Goal: Transaction & Acquisition: Purchase product/service

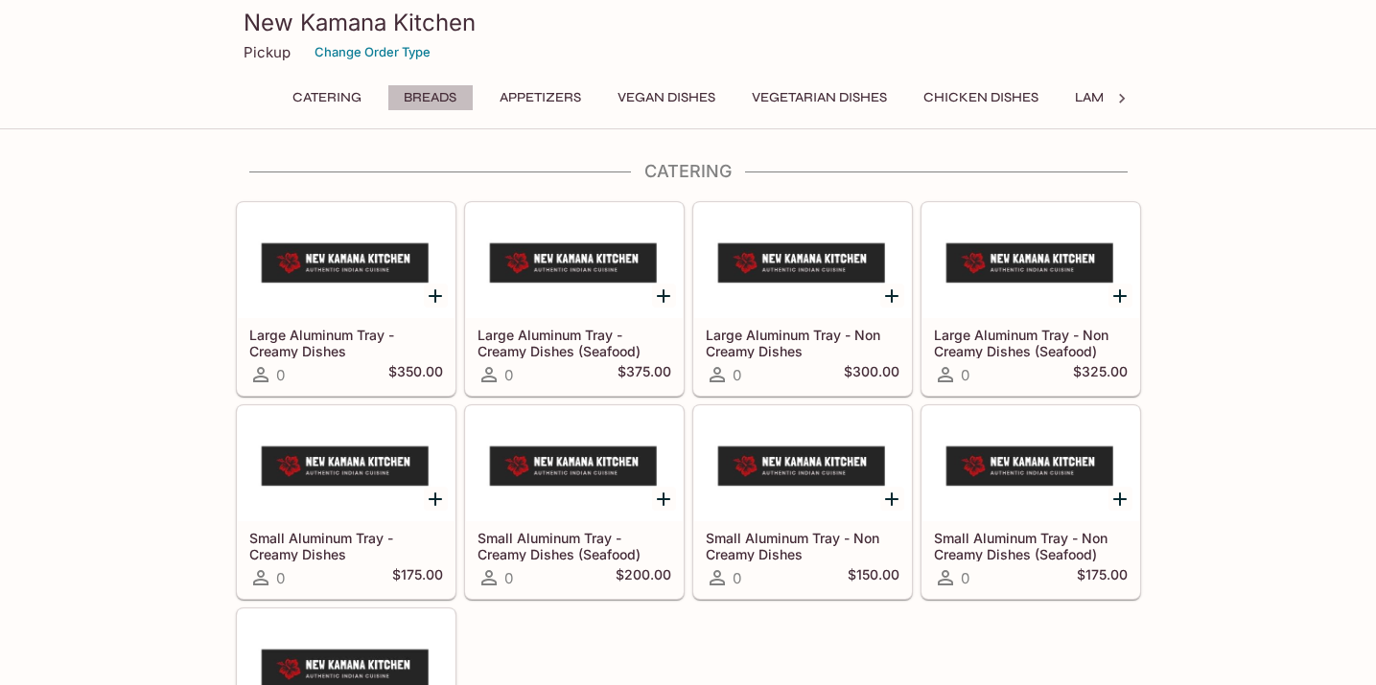
click at [421, 97] on button "Breads" at bounding box center [430, 97] width 86 height 27
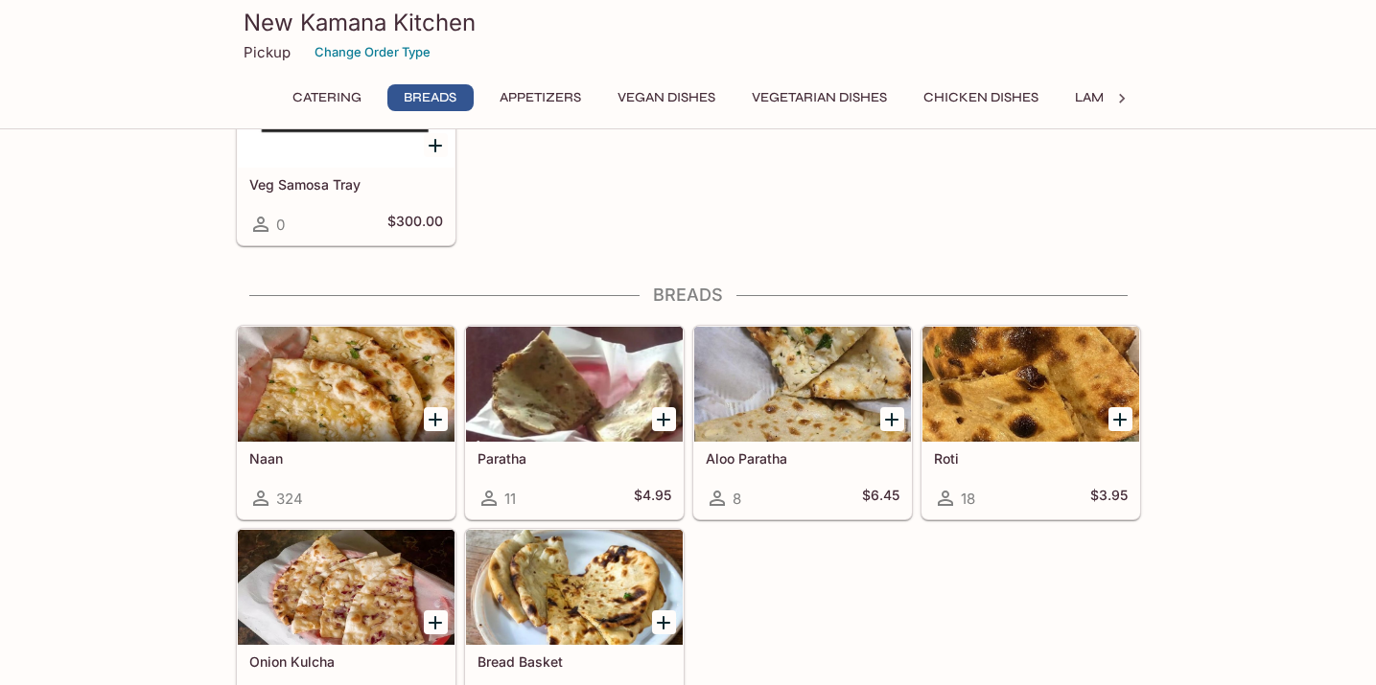
scroll to position [679, 0]
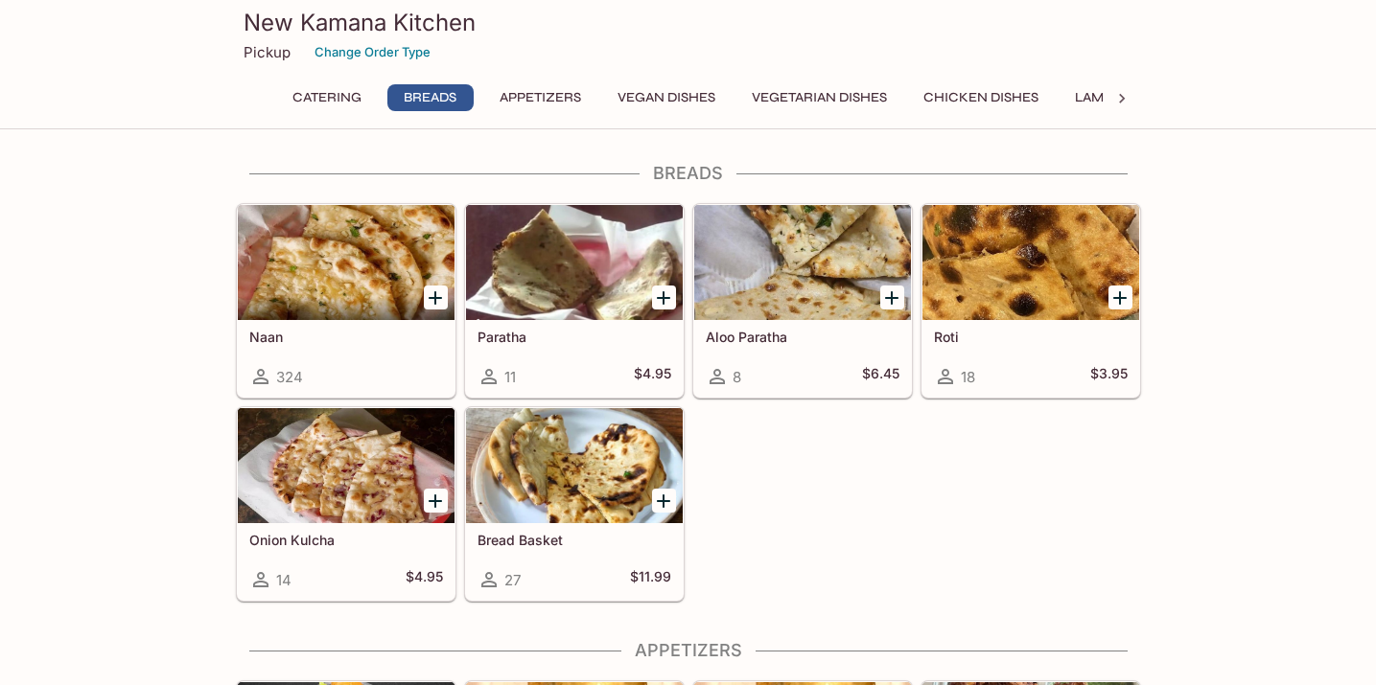
click at [439, 300] on icon "Add Naan" at bounding box center [435, 298] width 23 height 23
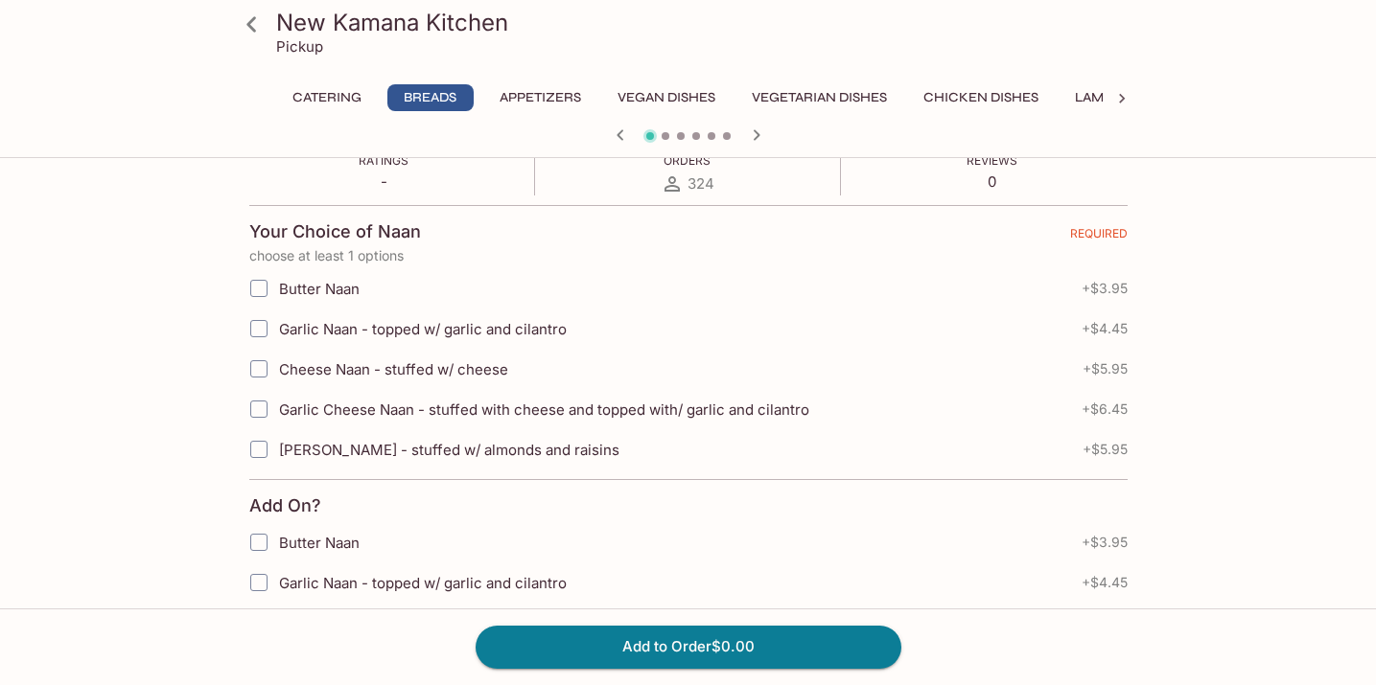
scroll to position [360, 0]
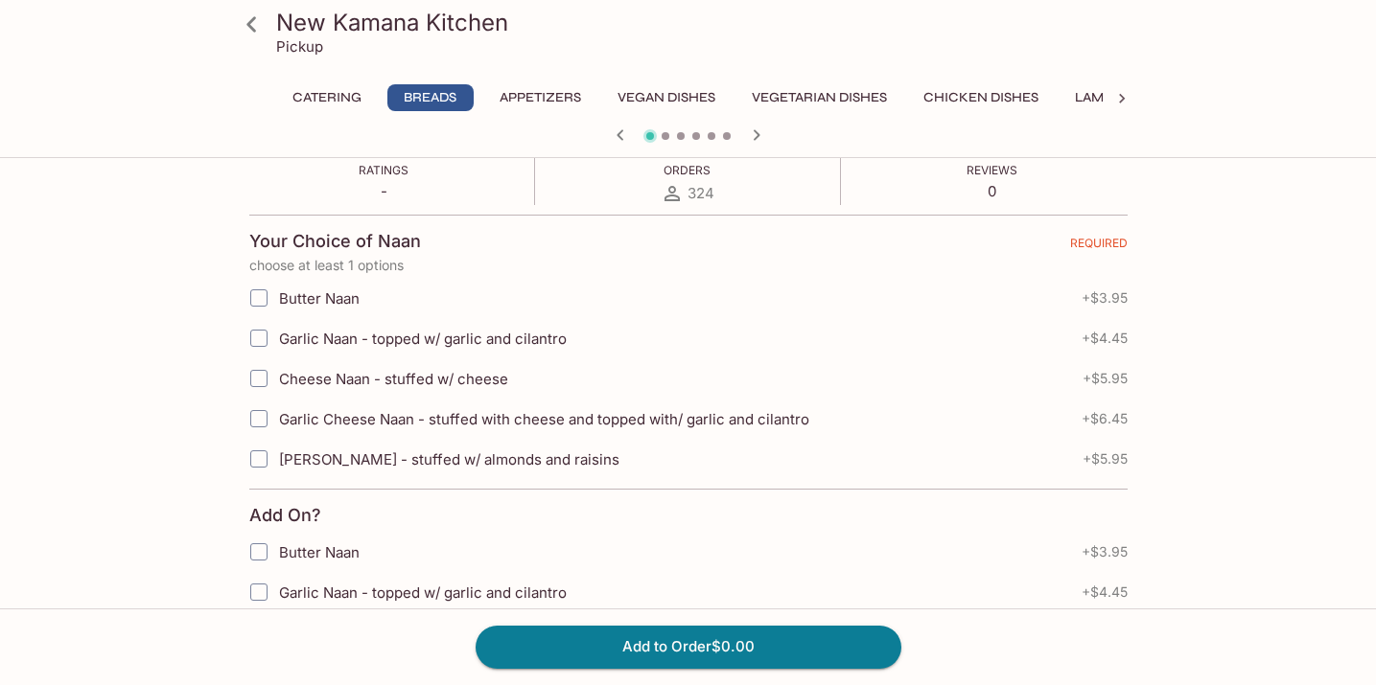
click at [257, 301] on input "Butter Naan" at bounding box center [259, 298] width 38 height 38
checkbox input "true"
click at [257, 337] on input "Garlic Naan - topped w/ garlic and cilantro" at bounding box center [259, 338] width 38 height 38
checkbox input "true"
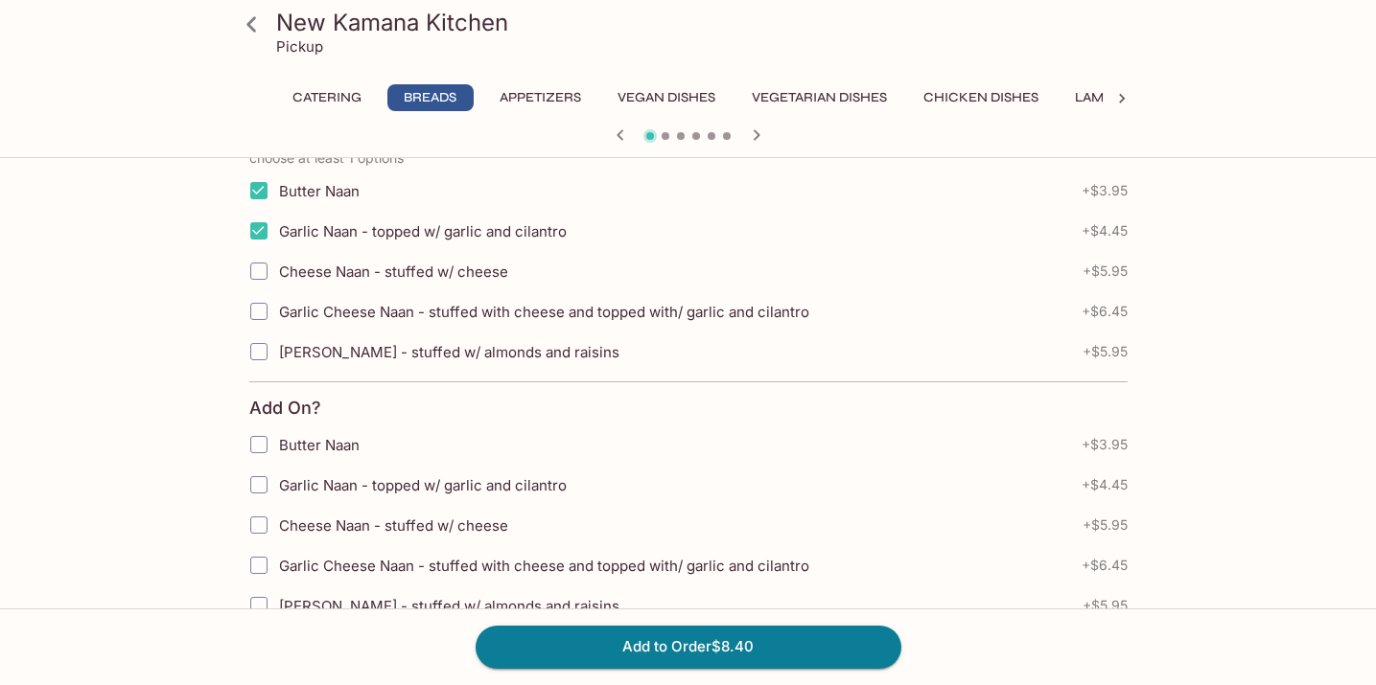
scroll to position [492, 0]
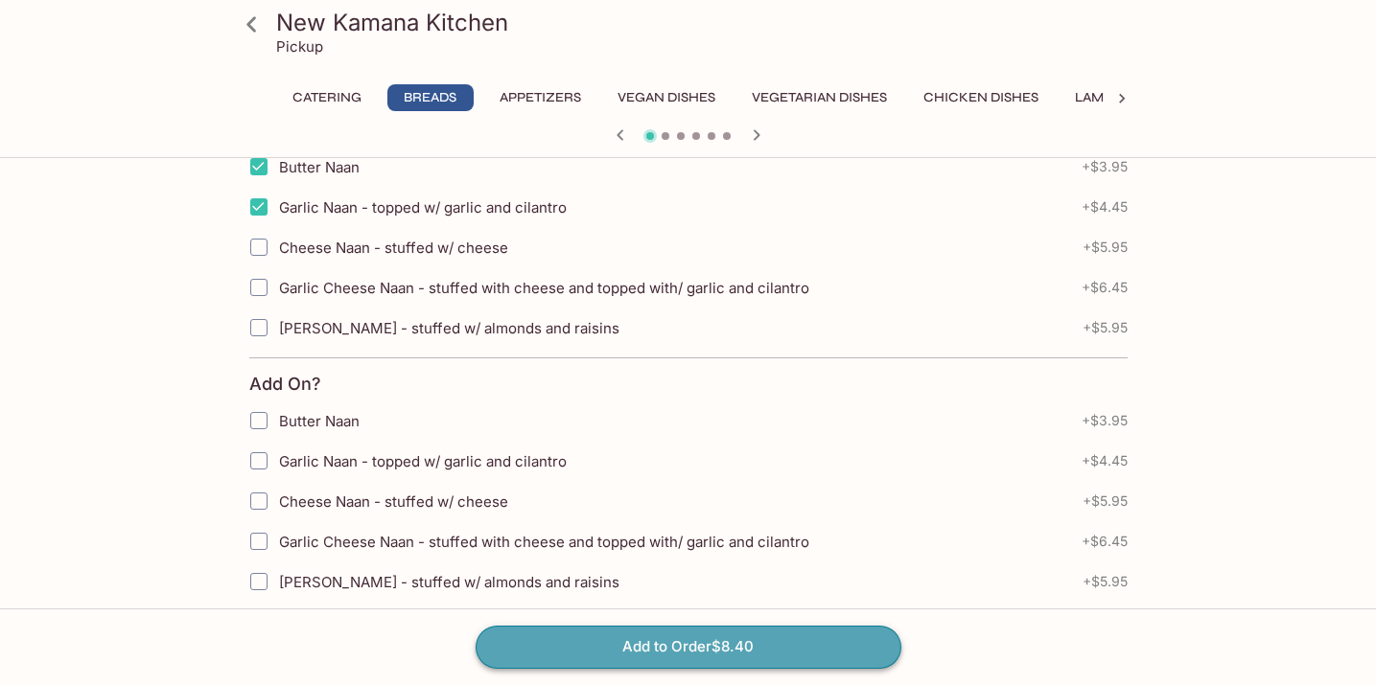
click at [724, 647] on button "Add to Order $8.40" at bounding box center [688, 647] width 426 height 42
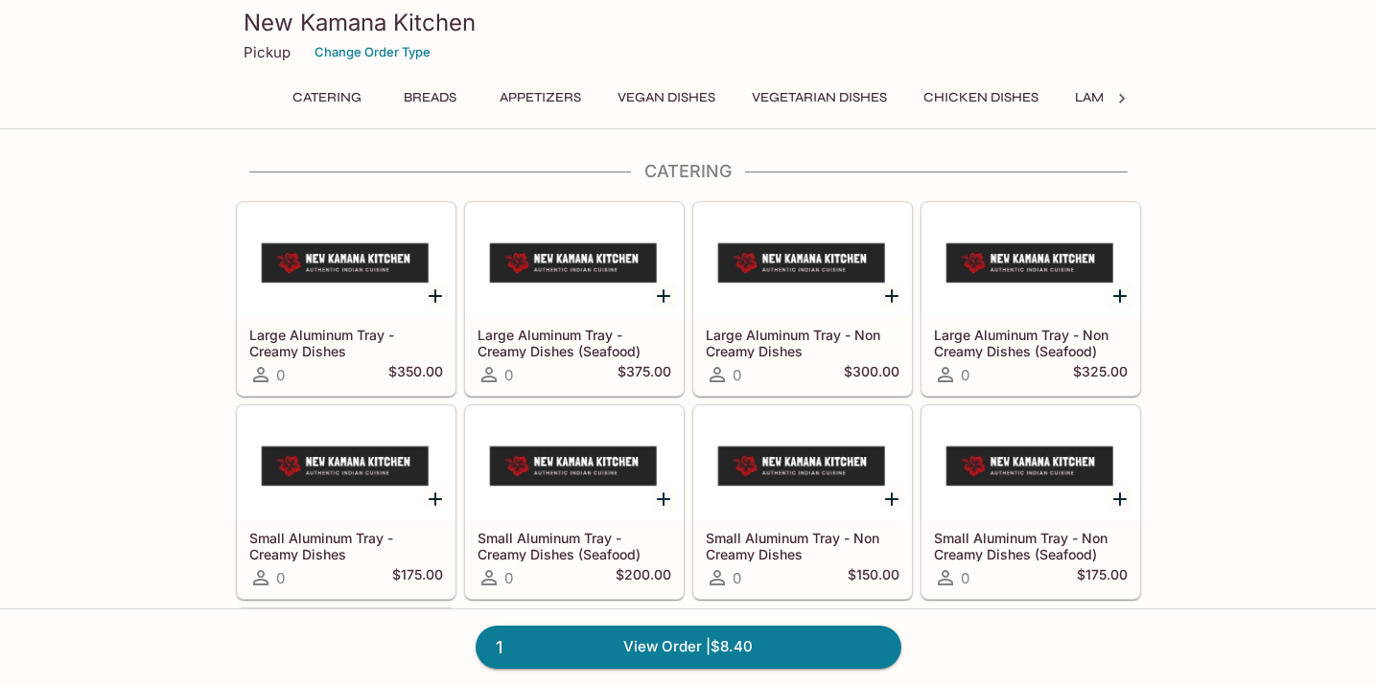
click at [549, 99] on button "Appetizers" at bounding box center [540, 97] width 103 height 27
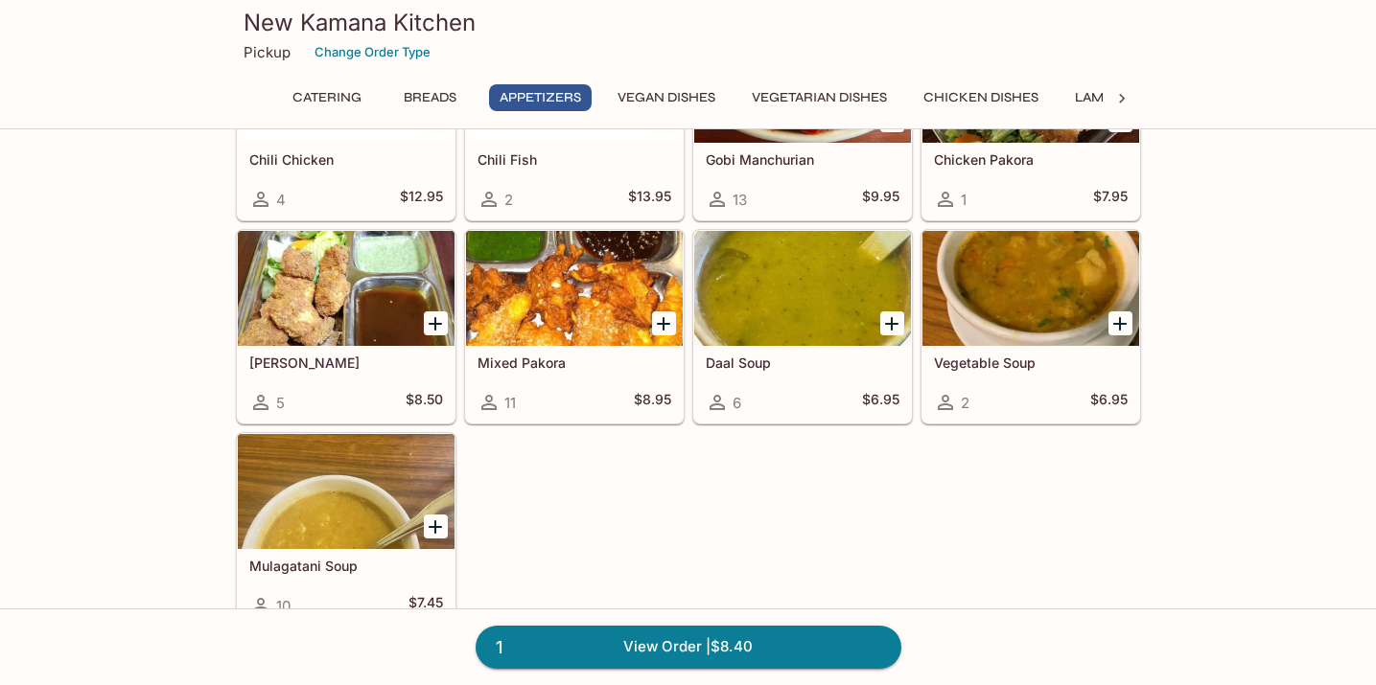
scroll to position [1535, 0]
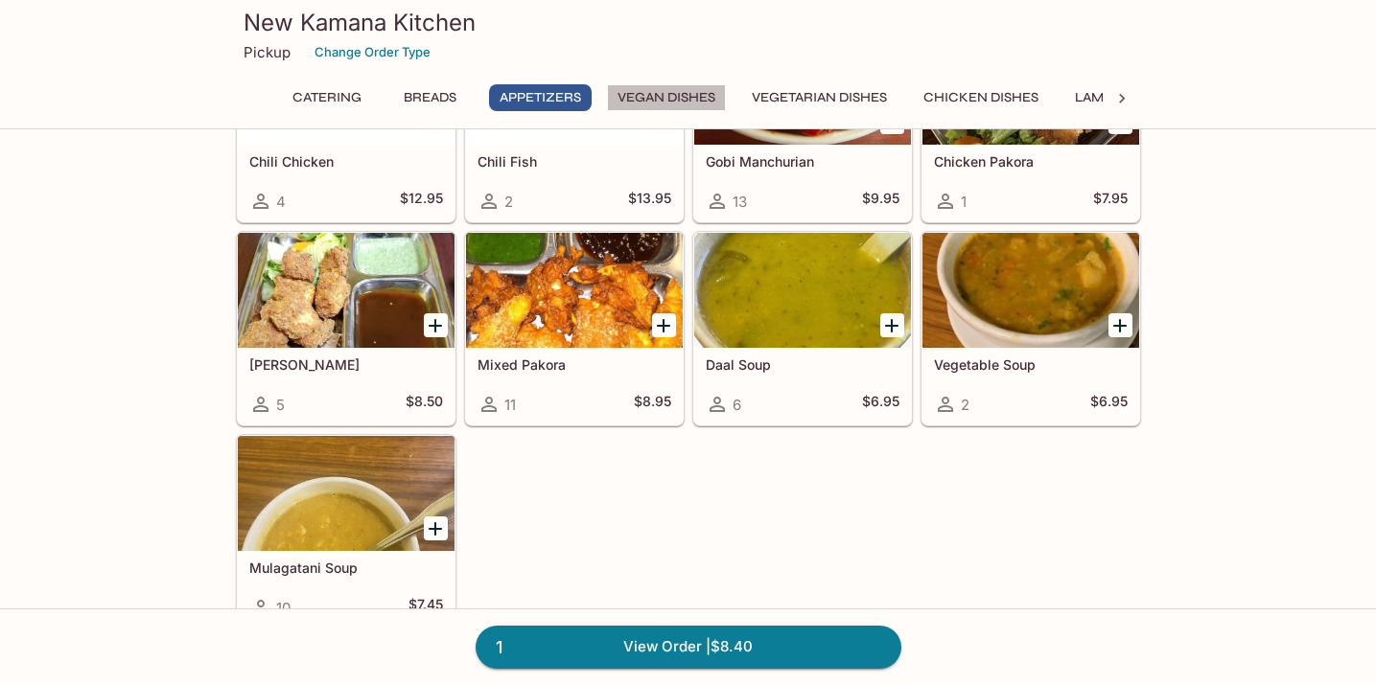
click at [688, 93] on button "Vegan Dishes" at bounding box center [666, 97] width 119 height 27
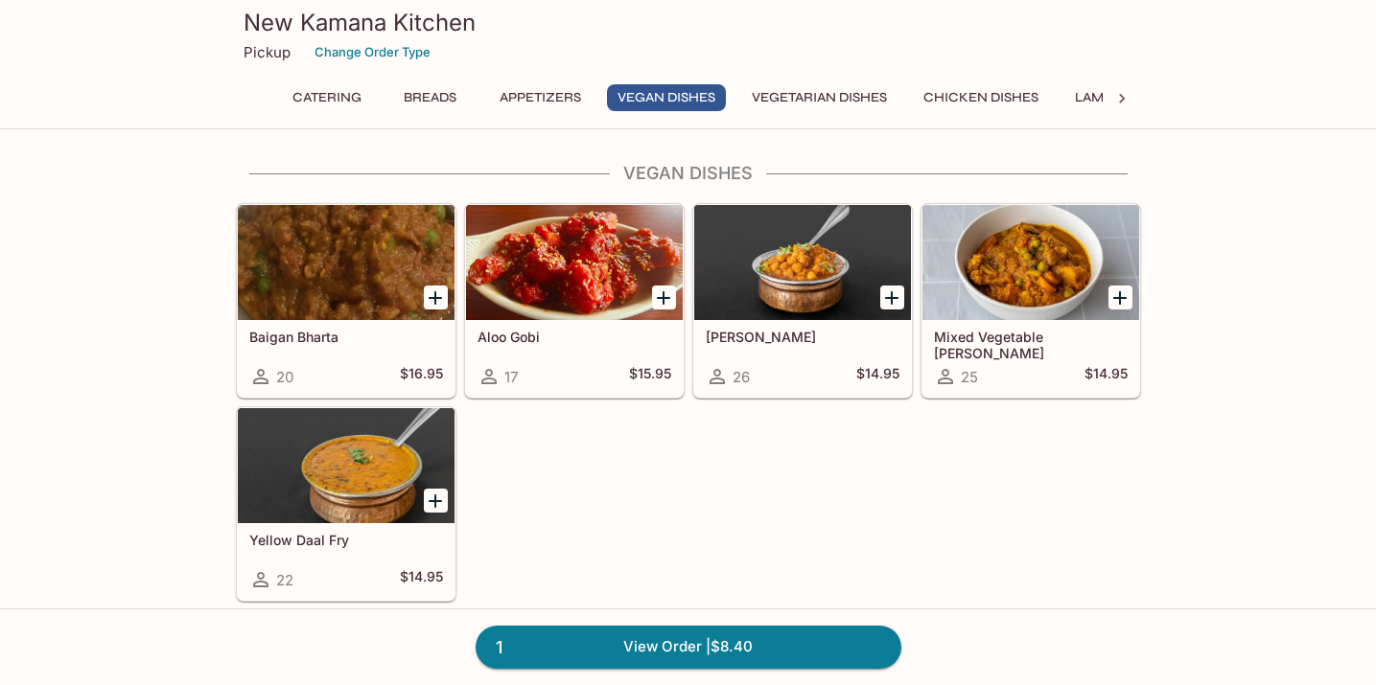
click at [865, 92] on button "Vegetarian Dishes" at bounding box center [819, 97] width 156 height 27
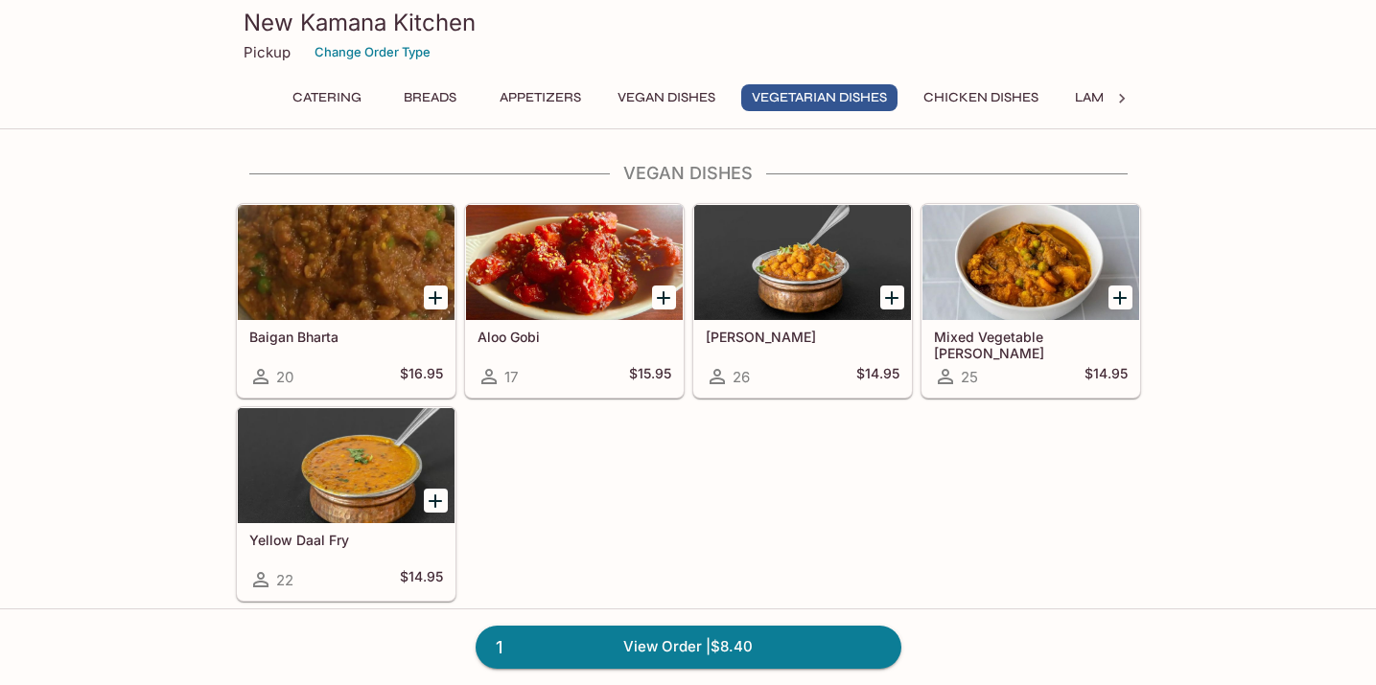
scroll to position [2517, 0]
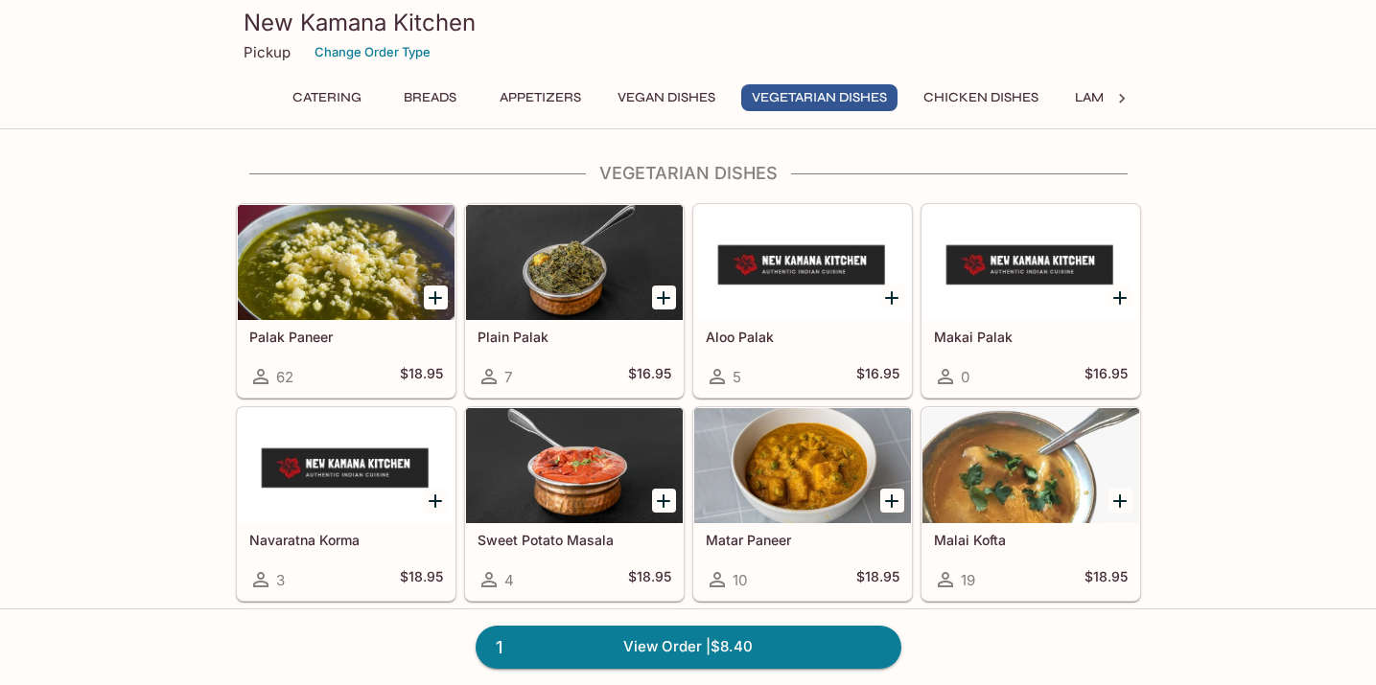
click at [335, 258] on div at bounding box center [346, 262] width 217 height 115
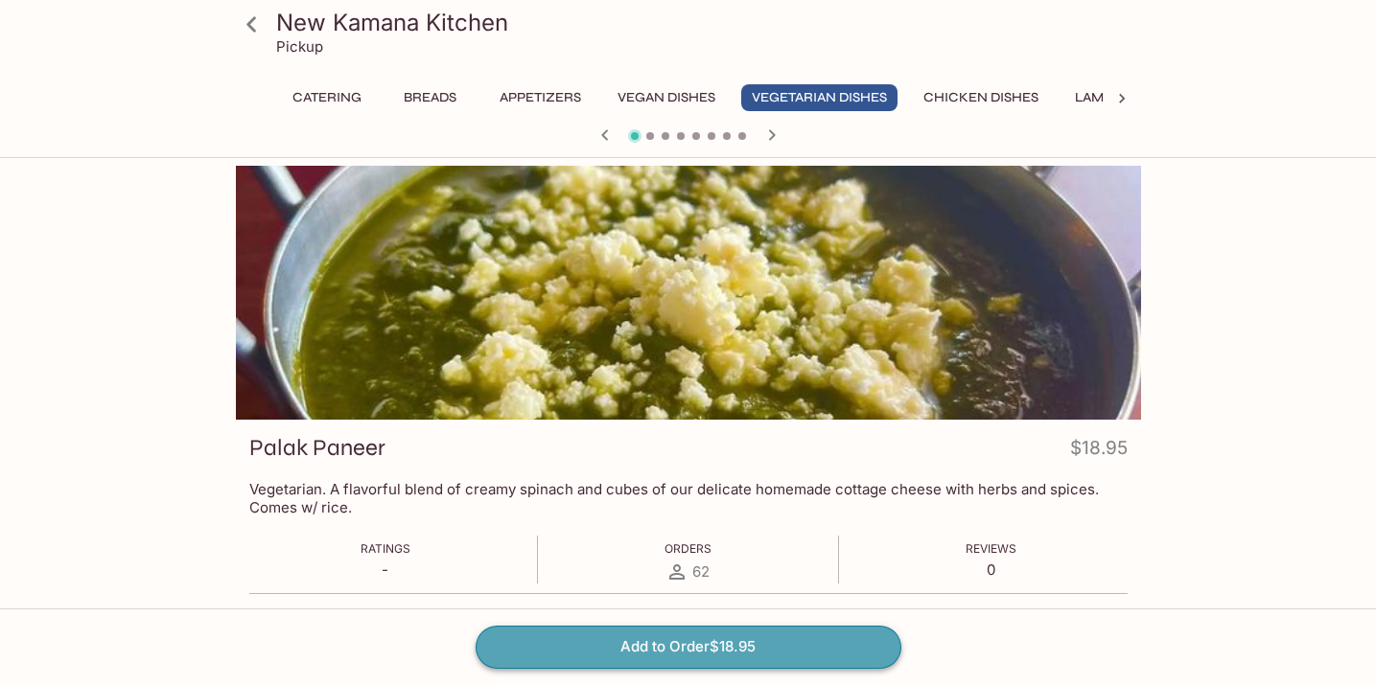
click at [747, 643] on button "Add to Order $18.95" at bounding box center [688, 647] width 426 height 42
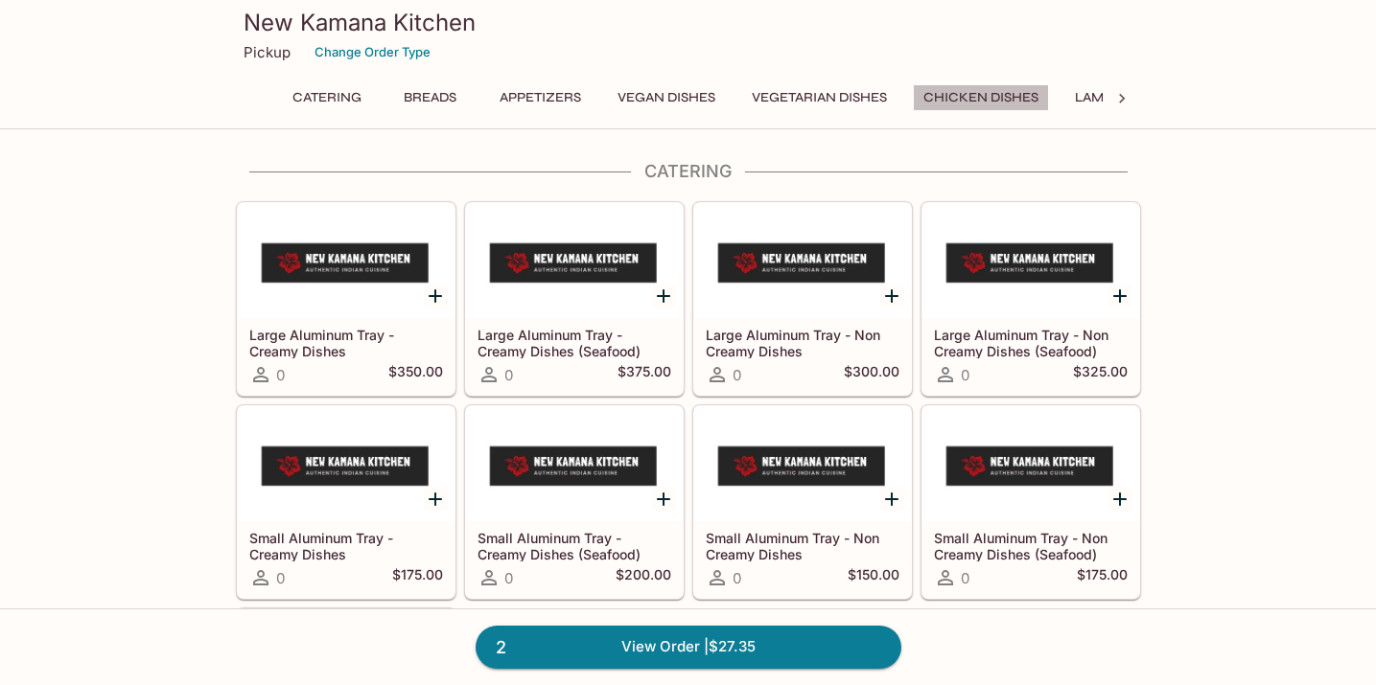
click at [1003, 93] on button "Chicken Dishes" at bounding box center [981, 97] width 136 height 27
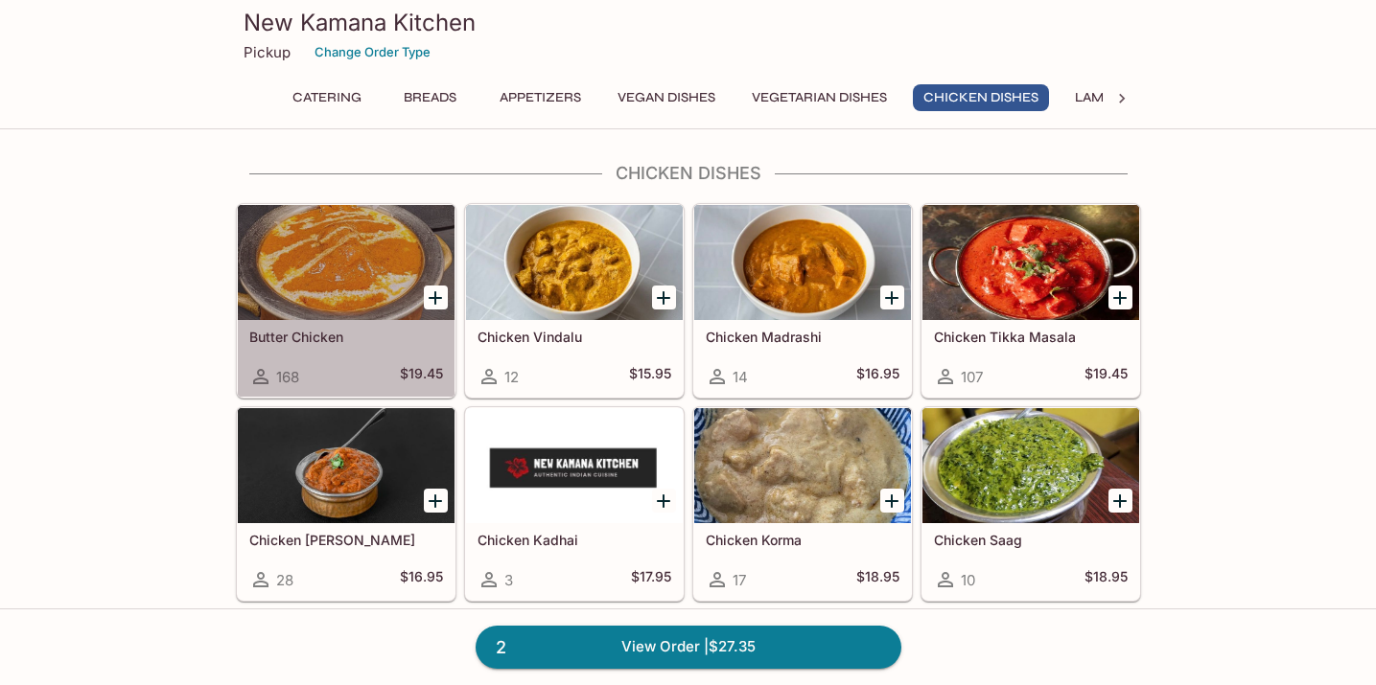
click at [360, 298] on div at bounding box center [346, 262] width 217 height 115
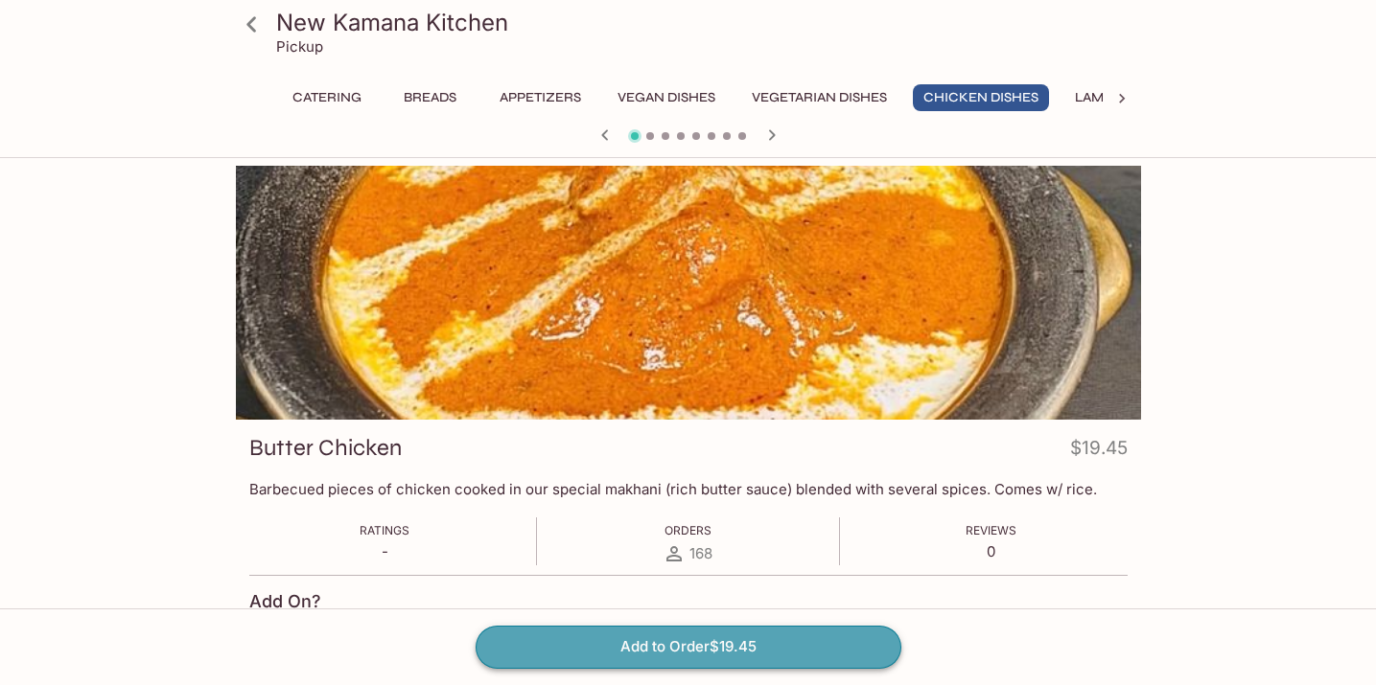
click at [730, 639] on button "Add to Order $19.45" at bounding box center [688, 647] width 426 height 42
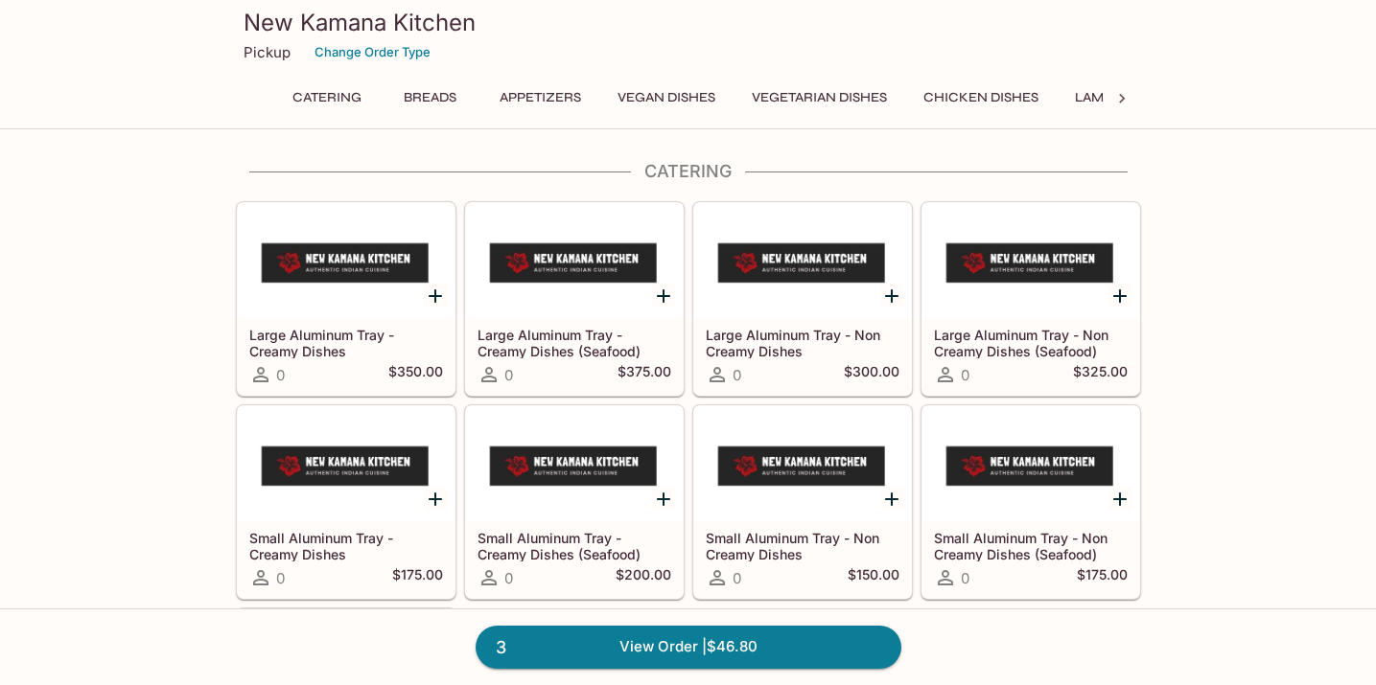
click at [1124, 95] on icon at bounding box center [1121, 98] width 19 height 19
click at [446, 98] on button "Tandoori" at bounding box center [438, 97] width 91 height 27
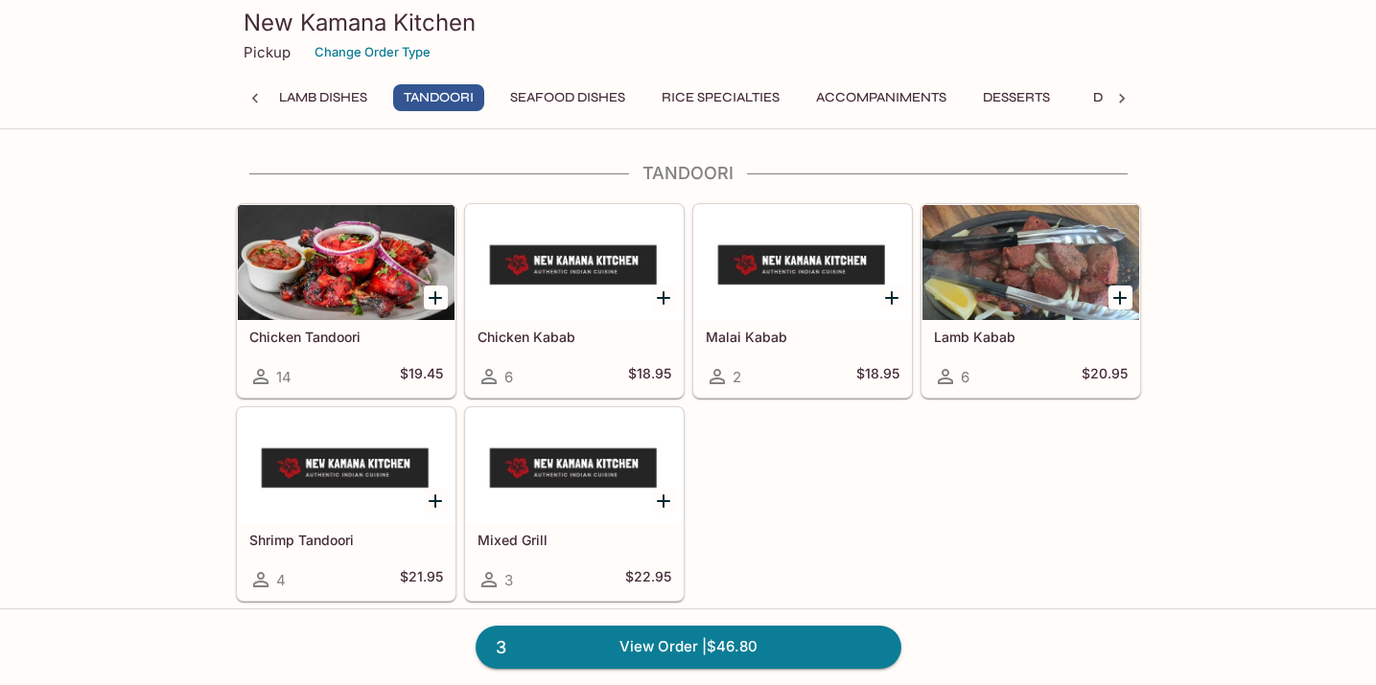
click at [570, 469] on div at bounding box center [574, 465] width 217 height 115
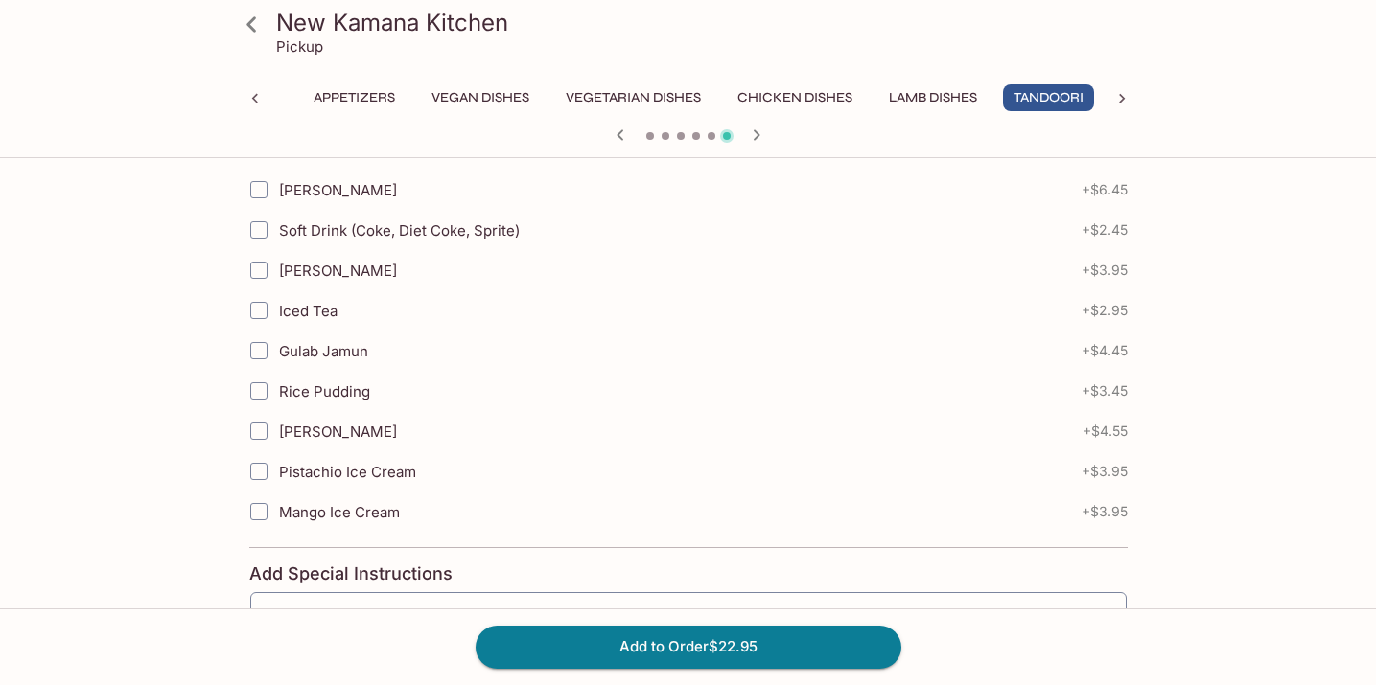
scroll to position [765, 0]
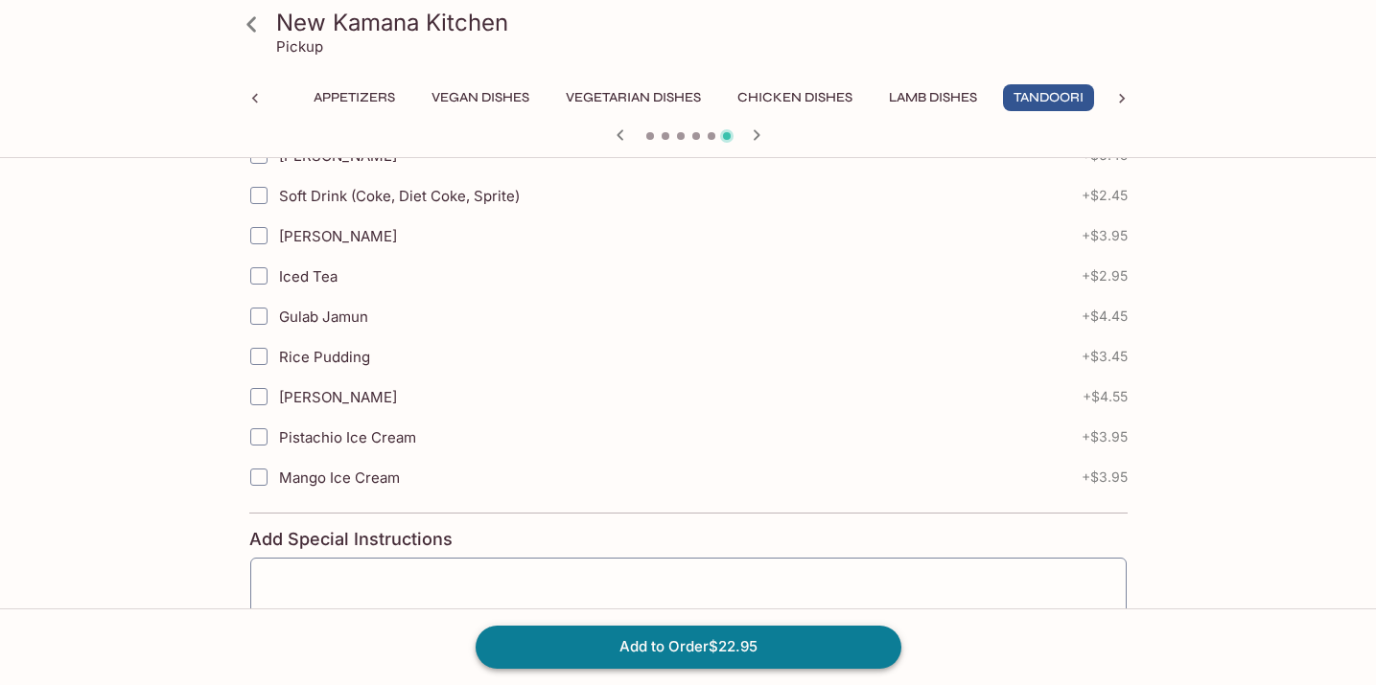
click at [651, 647] on button "Add to Order $22.95" at bounding box center [688, 647] width 426 height 42
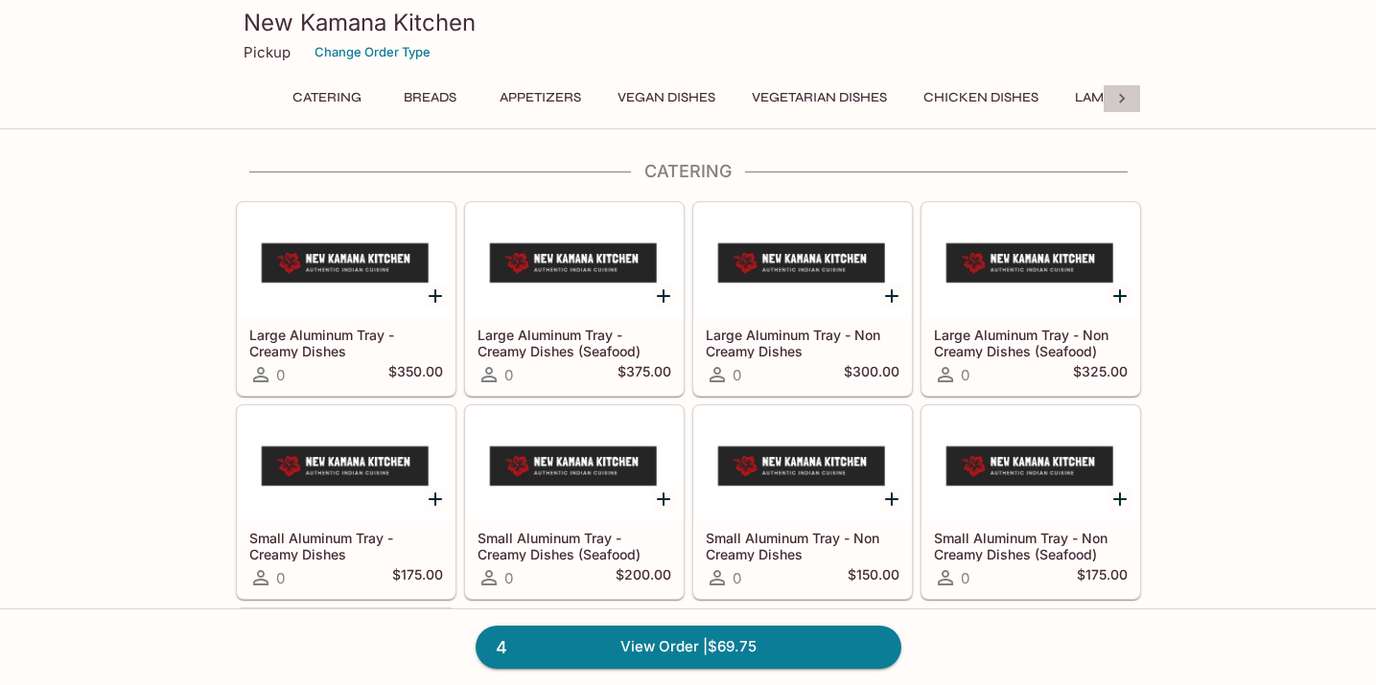
click at [1124, 97] on icon at bounding box center [1121, 98] width 19 height 19
click at [748, 98] on button "Rice Specialties" at bounding box center [720, 97] width 139 height 27
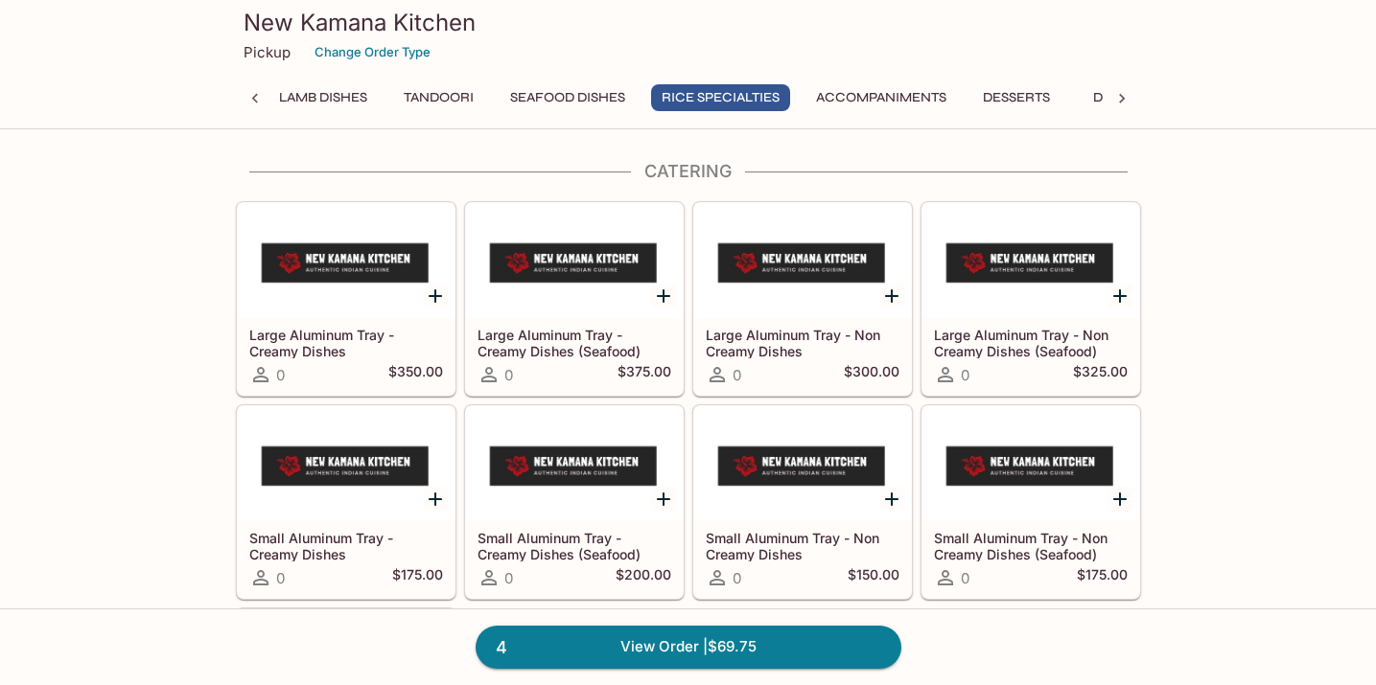
scroll to position [5310, 0]
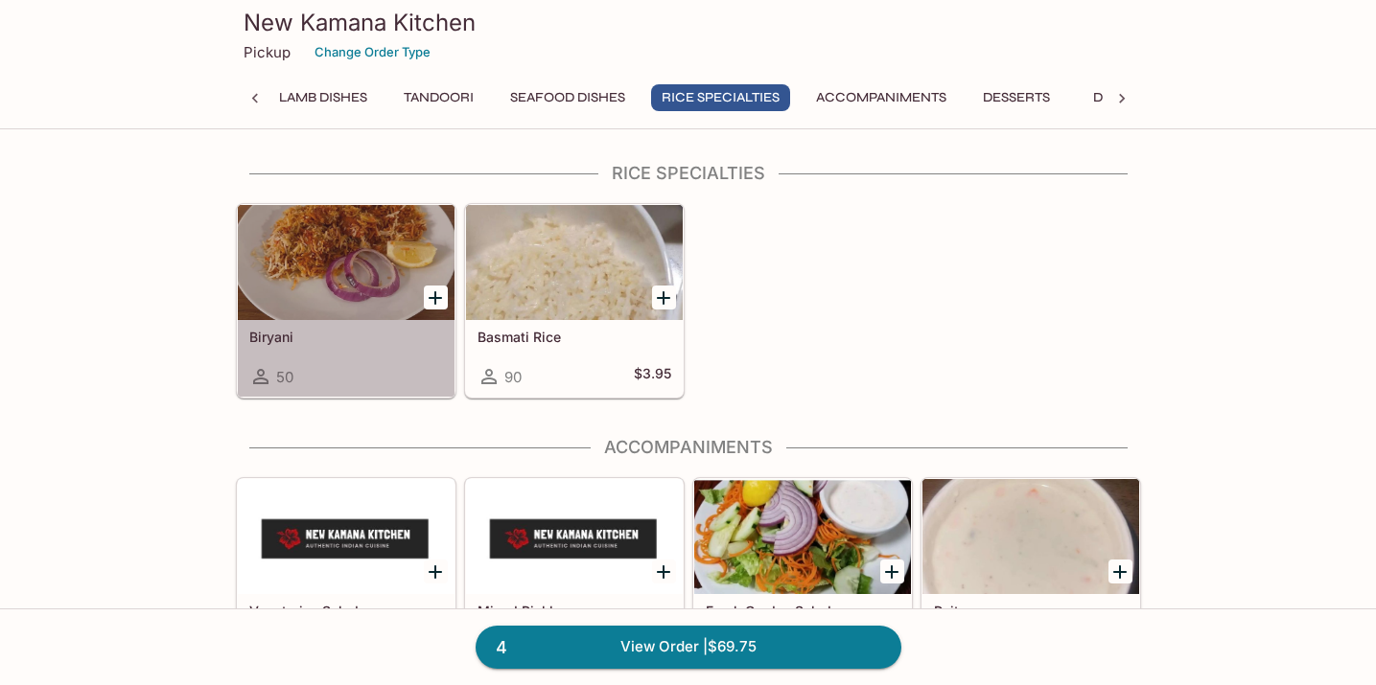
click at [328, 266] on div at bounding box center [346, 262] width 217 height 115
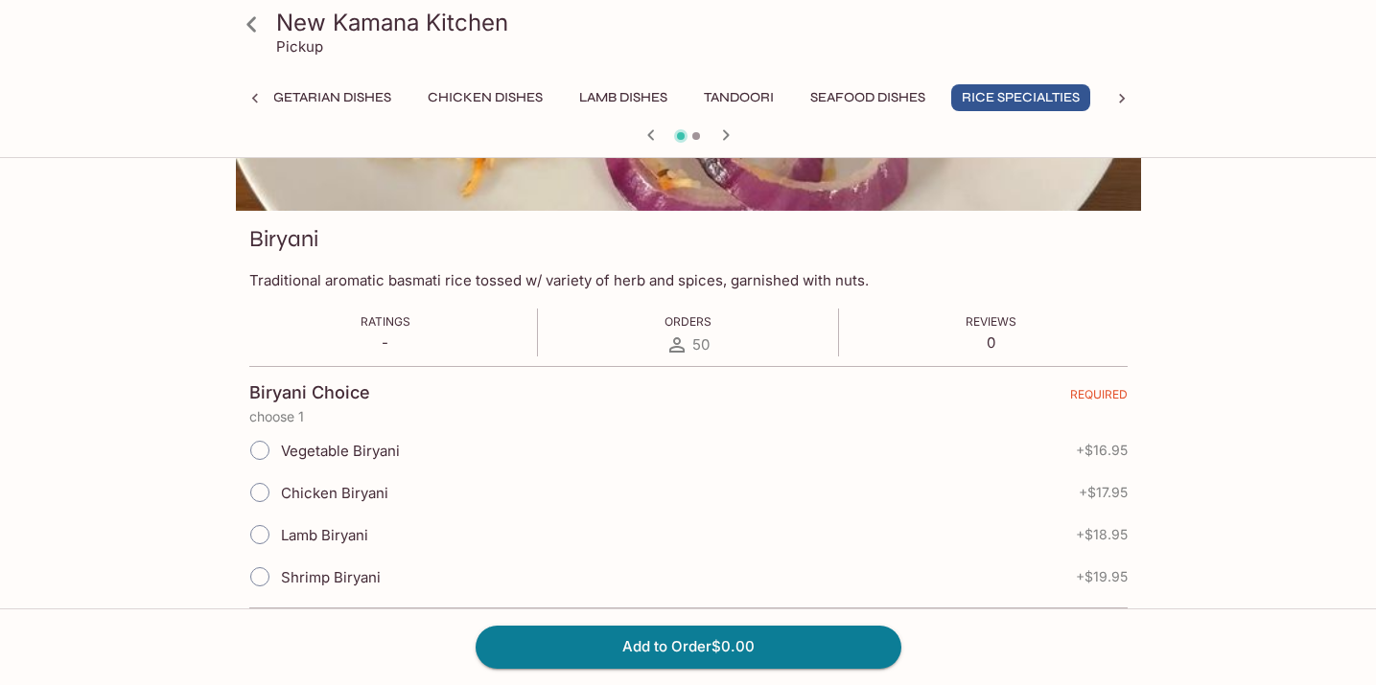
scroll to position [261, 0]
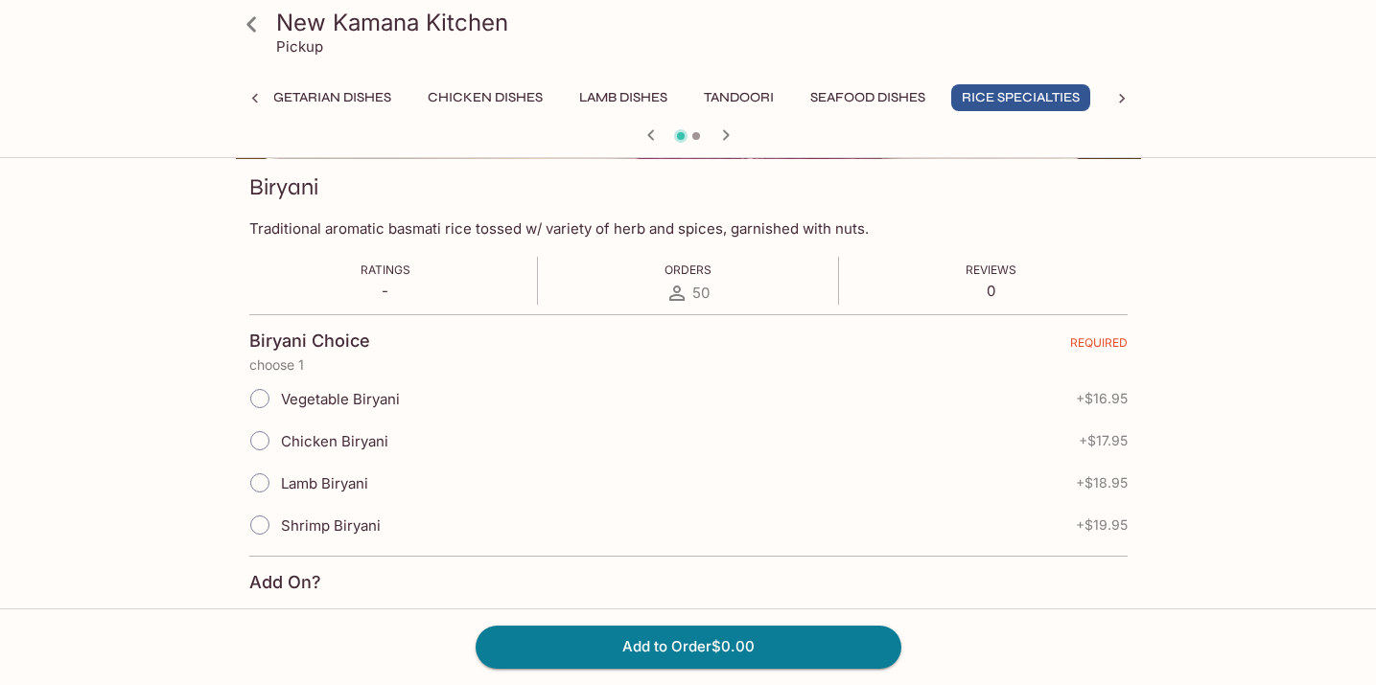
click at [263, 481] on input "Lamb Biryani" at bounding box center [260, 483] width 40 height 40
radio input "true"
click at [270, 392] on input "Vegetable Biryani" at bounding box center [260, 399] width 40 height 40
radio input "true"
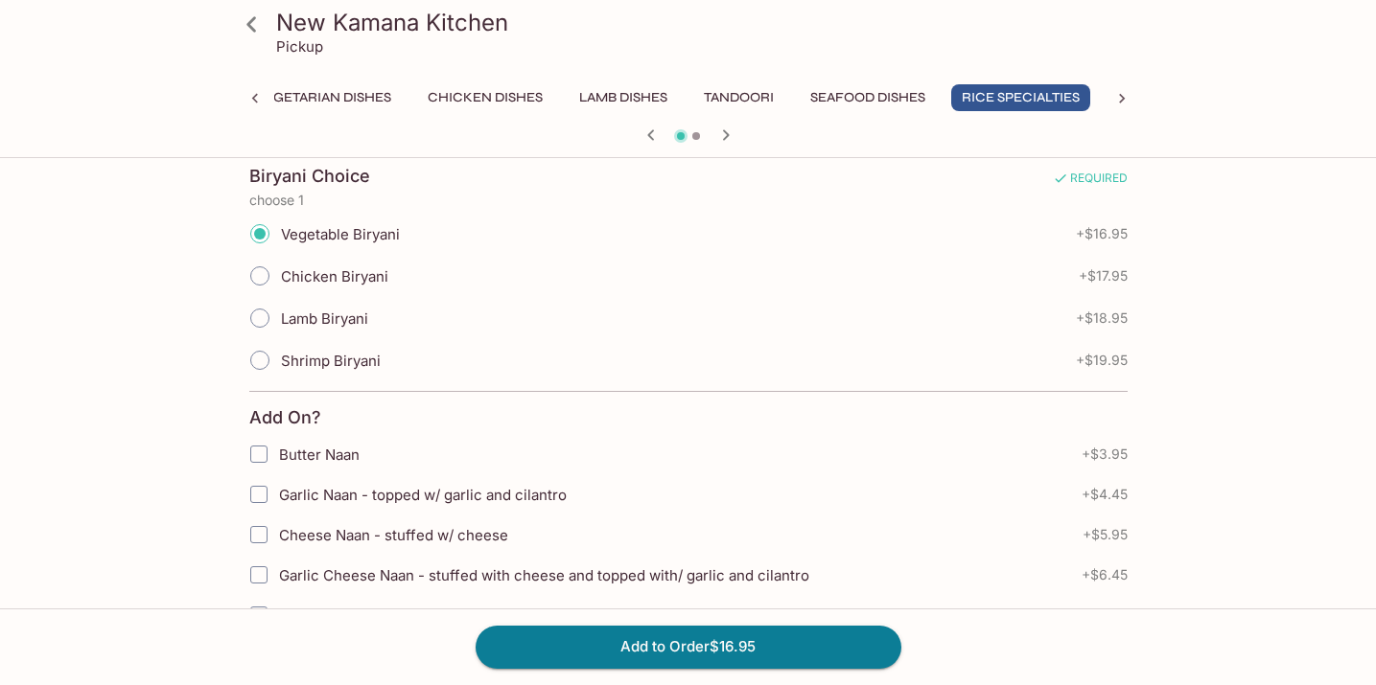
scroll to position [441, 0]
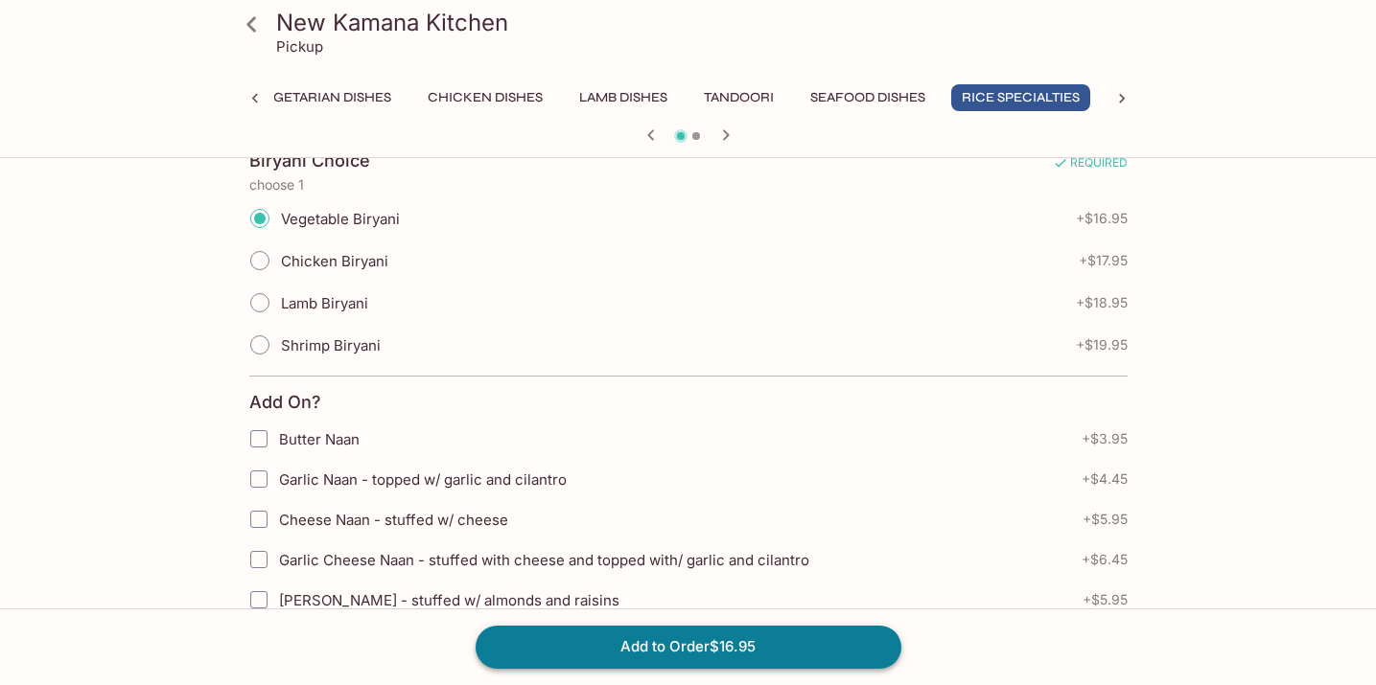
click at [662, 647] on button "Add to Order $16.95" at bounding box center [688, 647] width 426 height 42
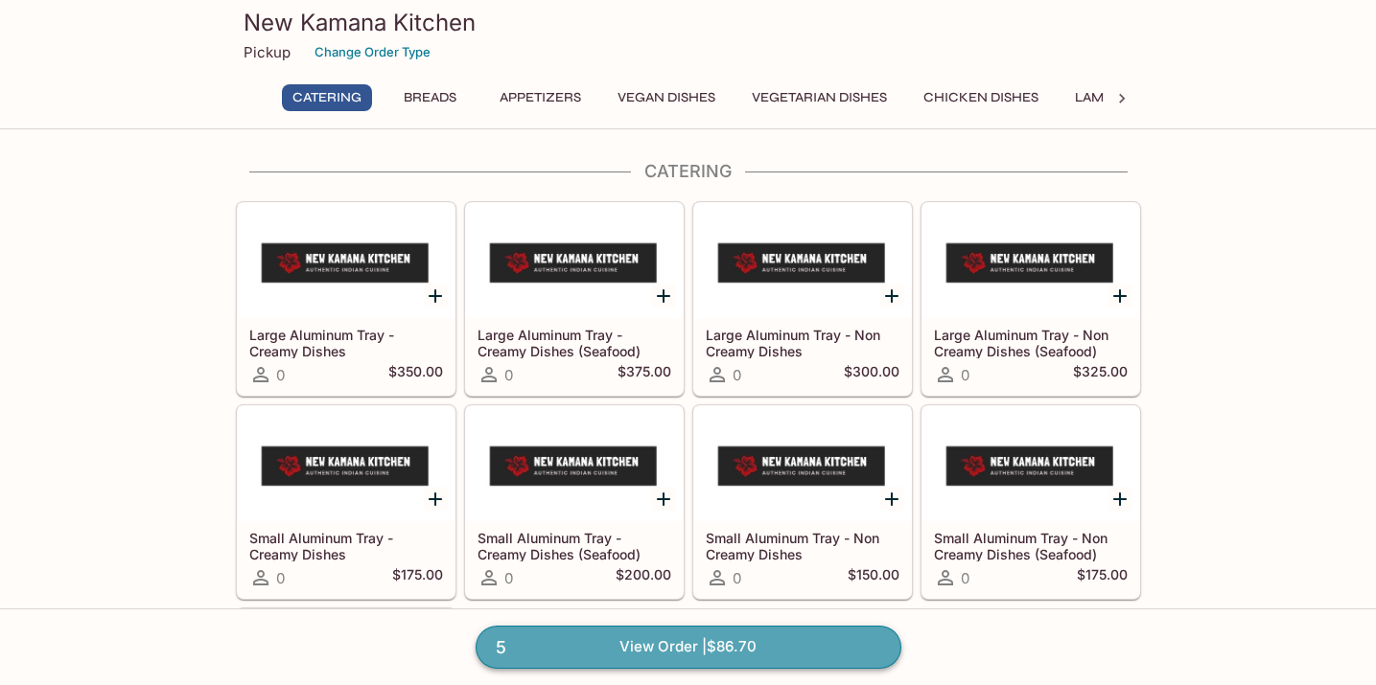
click at [662, 648] on link "5 View Order | $86.70" at bounding box center [688, 647] width 426 height 42
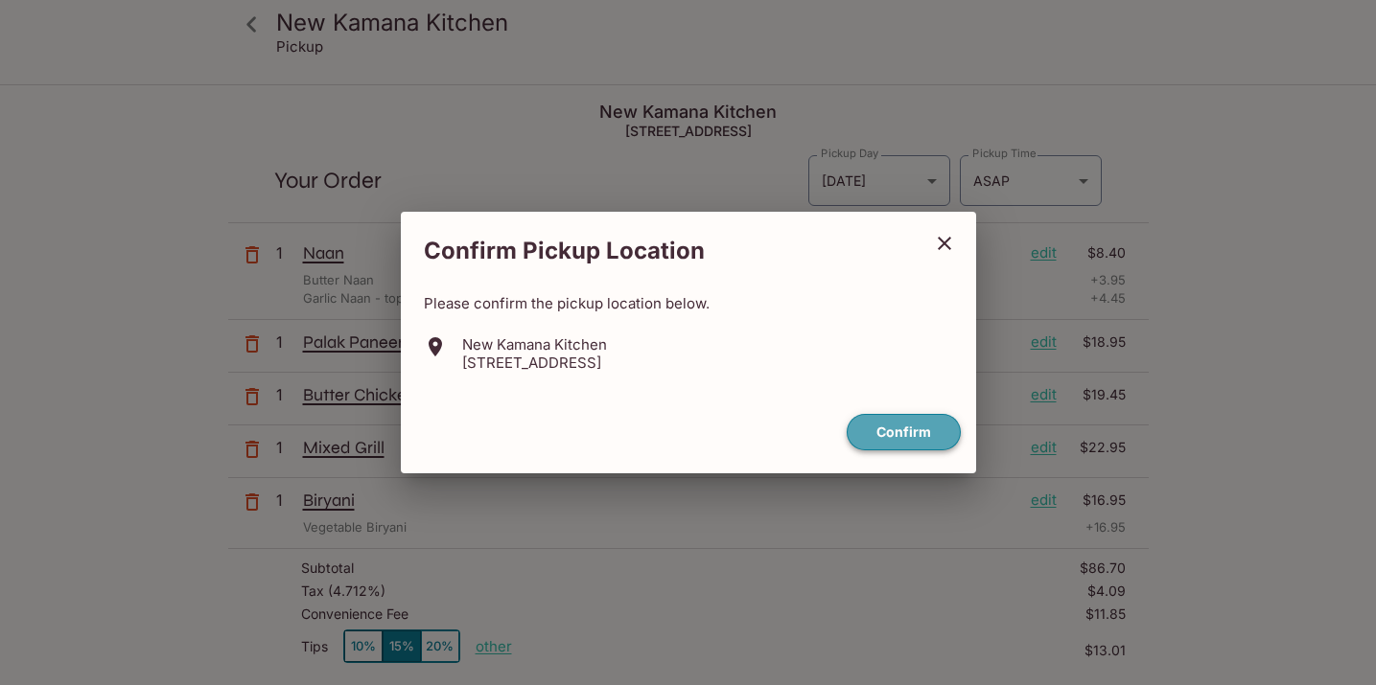
click at [908, 431] on button "Confirm" at bounding box center [903, 432] width 114 height 37
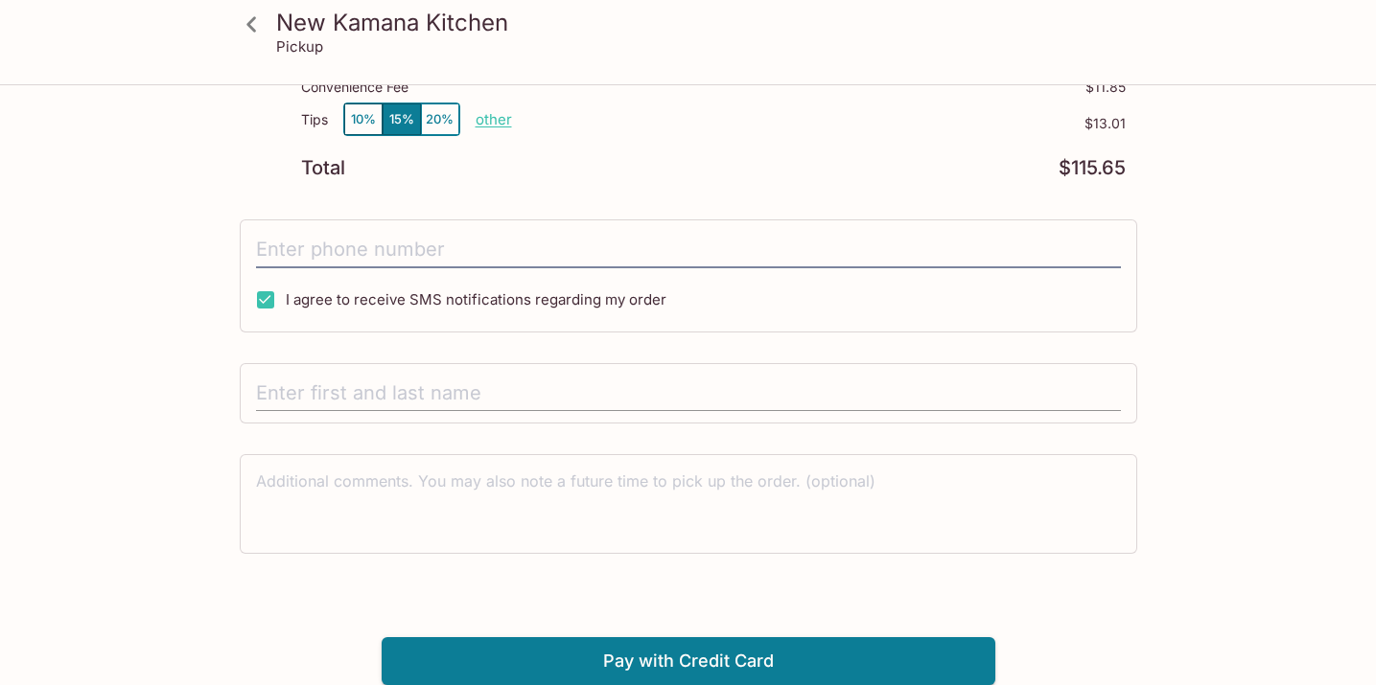
scroll to position [526, 0]
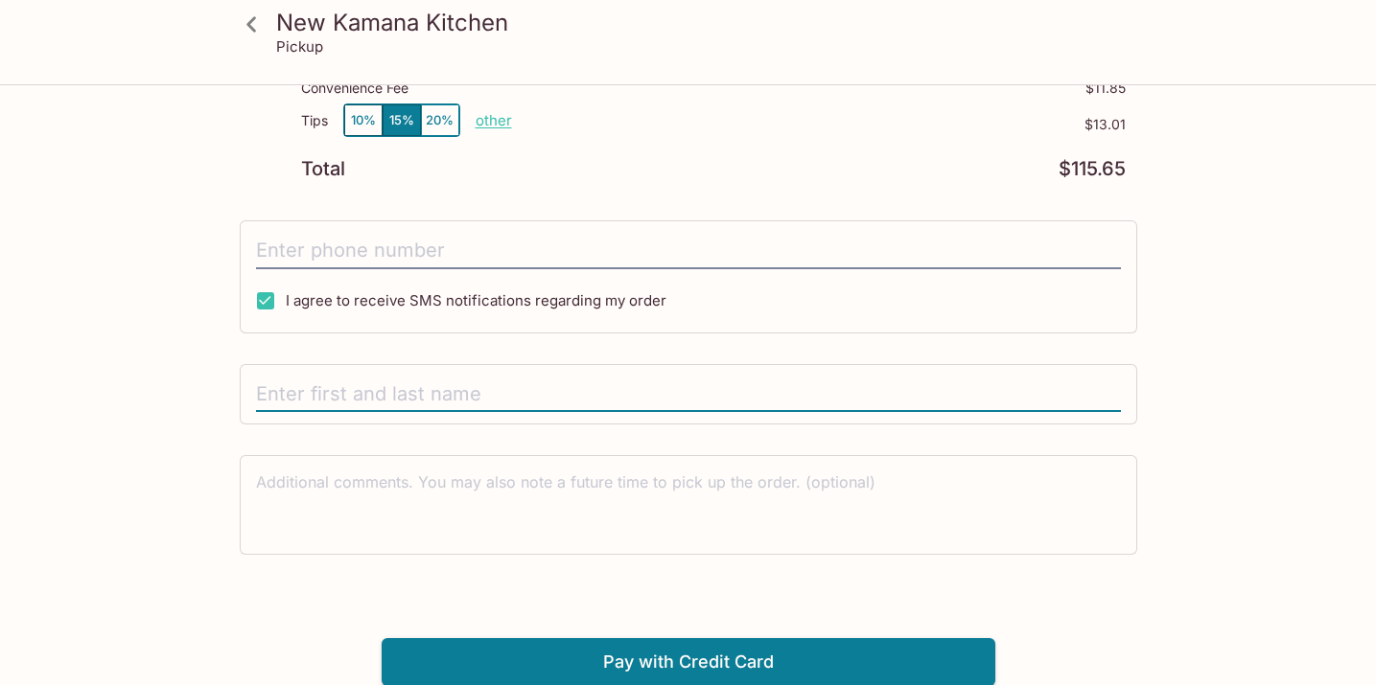
click at [443, 392] on input "text" at bounding box center [688, 395] width 865 height 36
type input "[PERSON_NAME]"
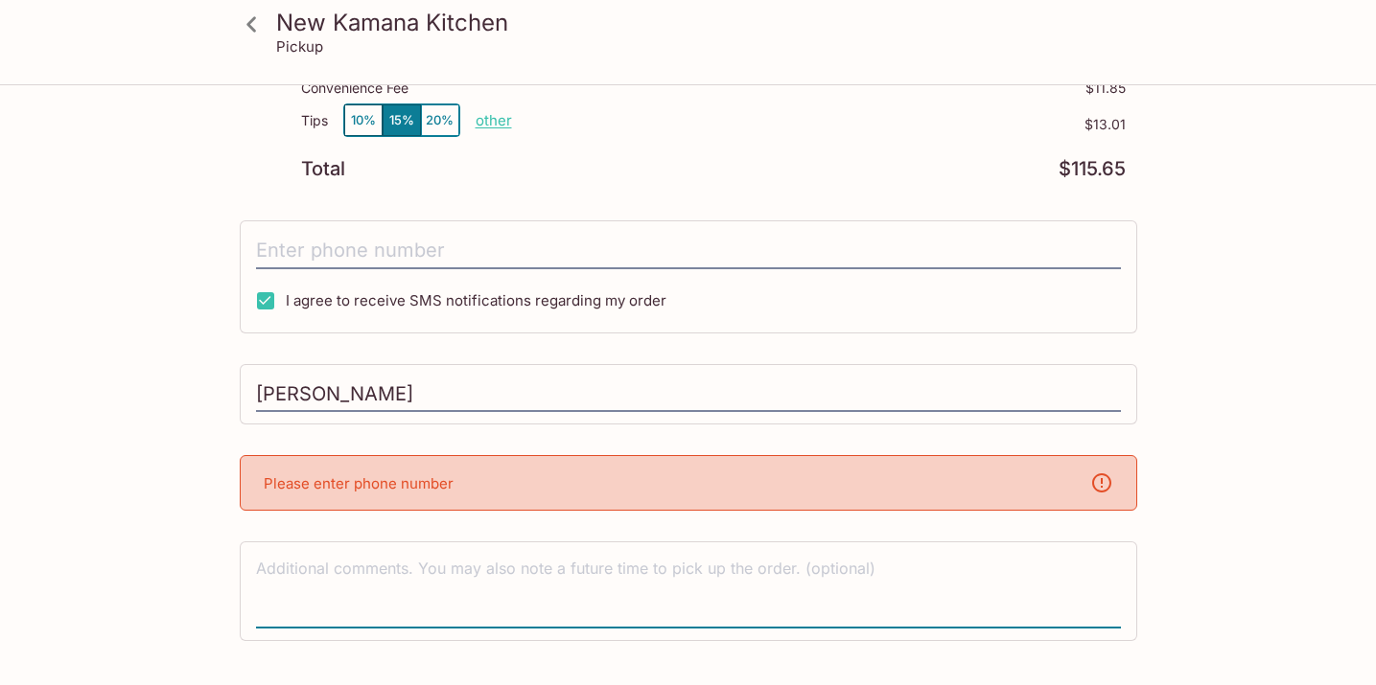
click at [377, 583] on textarea at bounding box center [688, 591] width 865 height 66
type textarea "4"
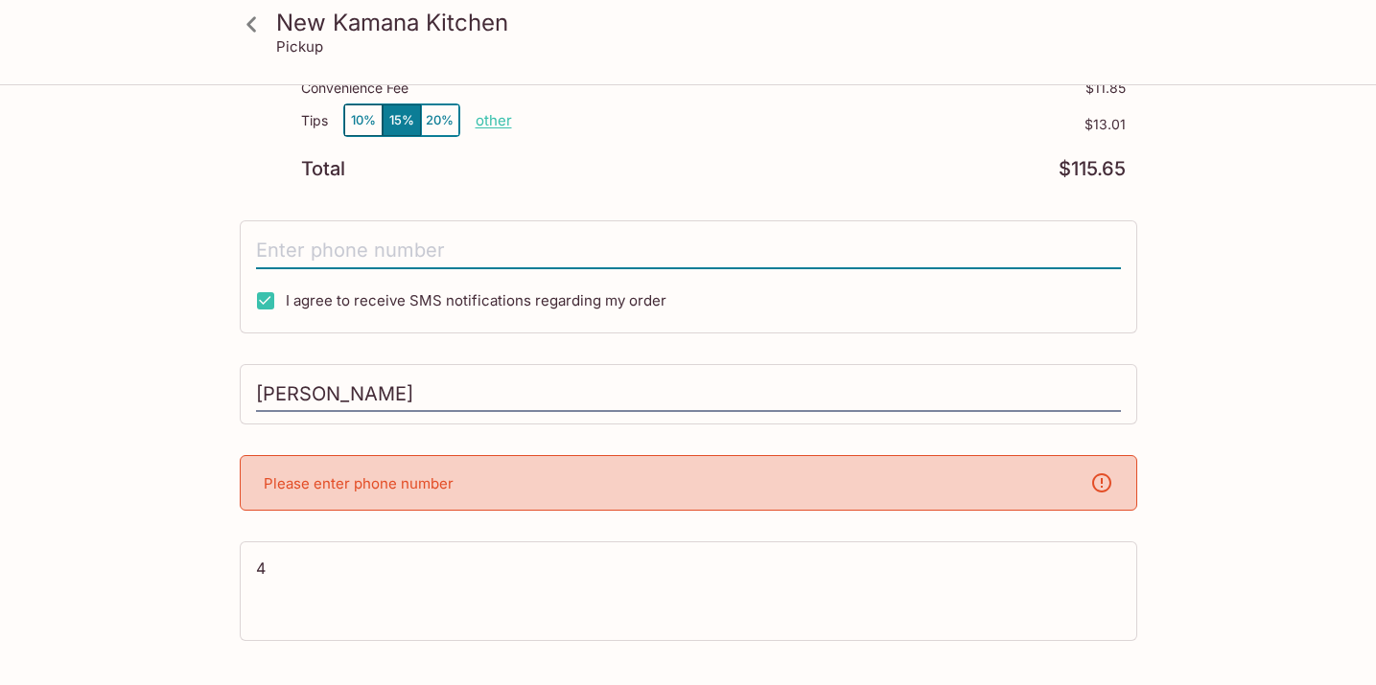
click at [383, 244] on input "tel" at bounding box center [688, 251] width 865 height 36
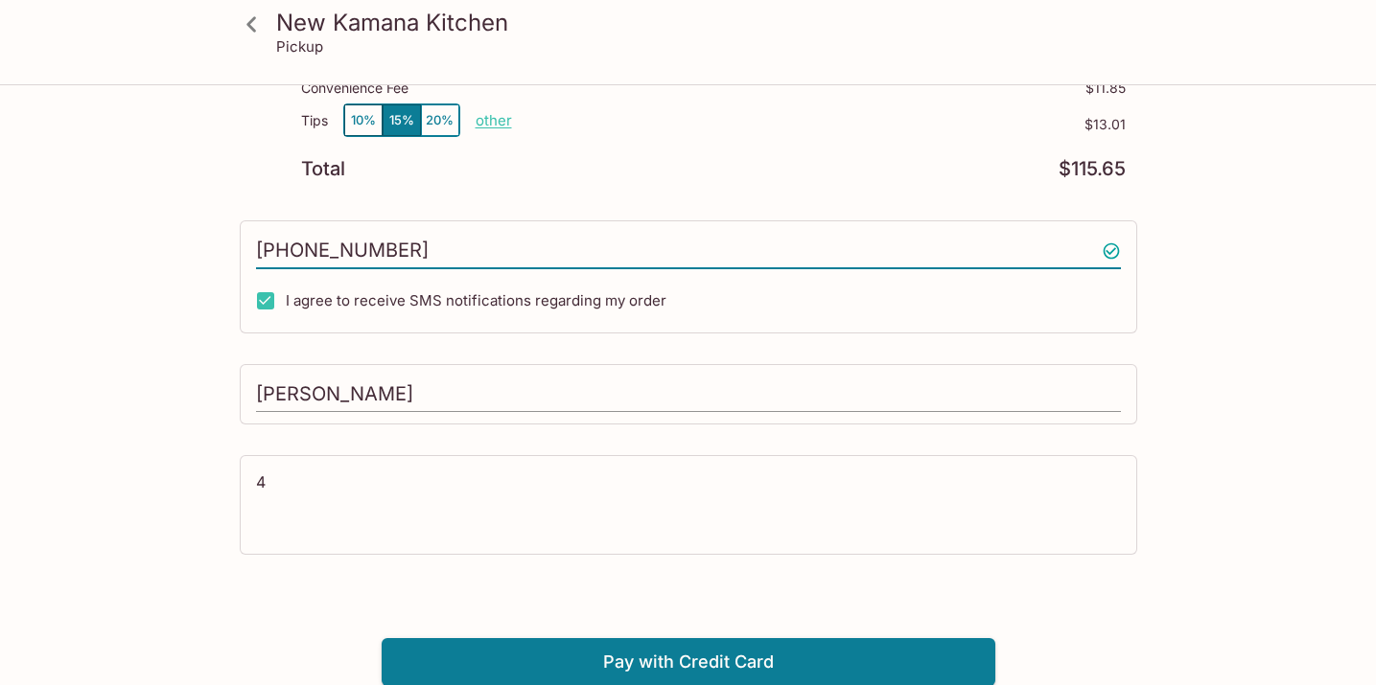
type input "[PHONE_NUMBER]"
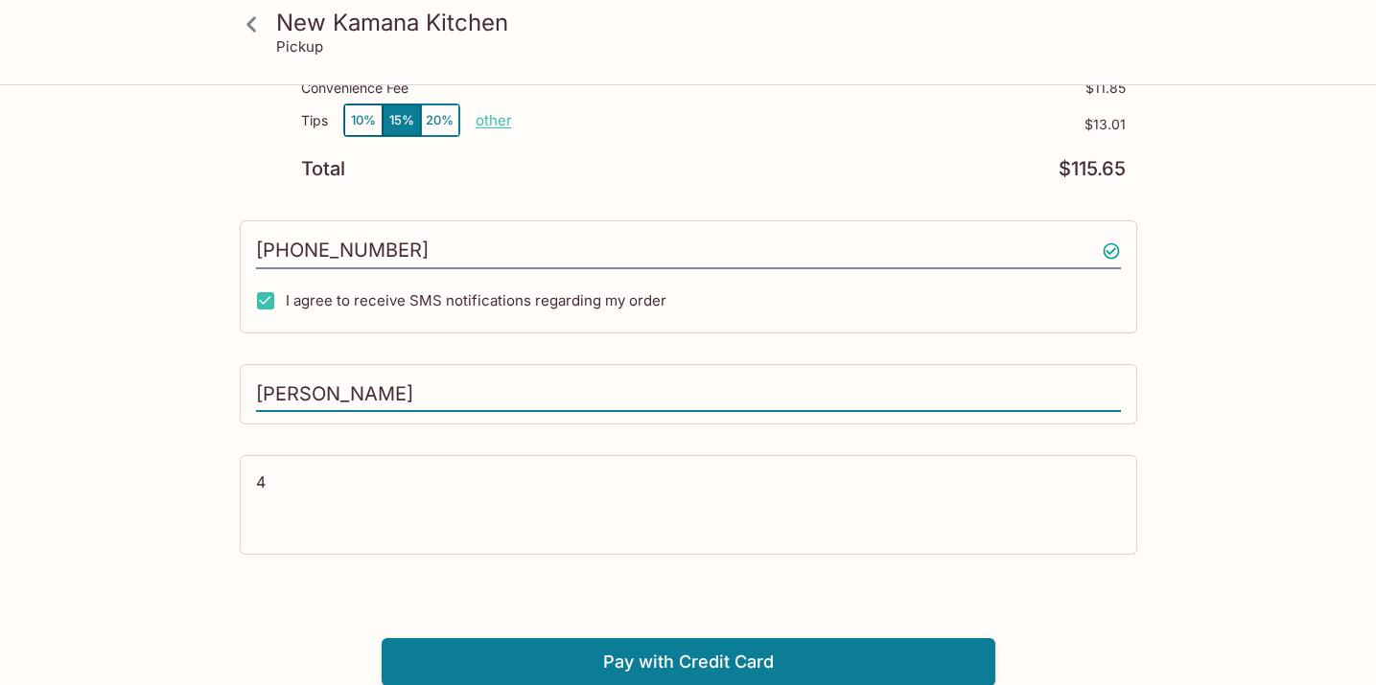
drag, startPoint x: 423, startPoint y: 388, endPoint x: 218, endPoint y: 376, distance: 205.5
click at [218, 376] on div "New Kamana Kitchen Pickup New Kamana Kitchen [STREET_ADDRESS] Your Order Pickup…" at bounding box center [688, 123] width 1227 height 1126
click at [206, 409] on div "New Kamana Kitchen Pickup New Kamana Kitchen [STREET_ADDRESS] Your Order Pickup…" at bounding box center [688, 123] width 1227 height 1126
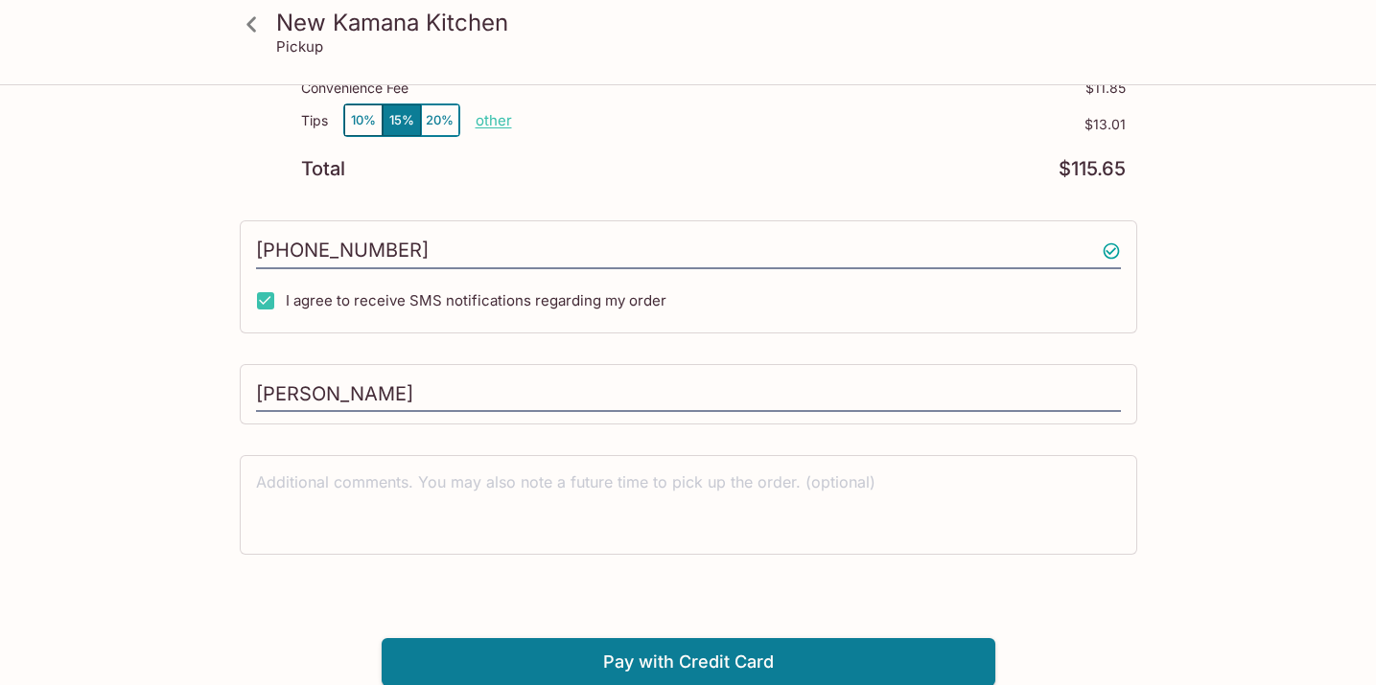
scroll to position [86, 0]
